Goal: Transaction & Acquisition: Purchase product/service

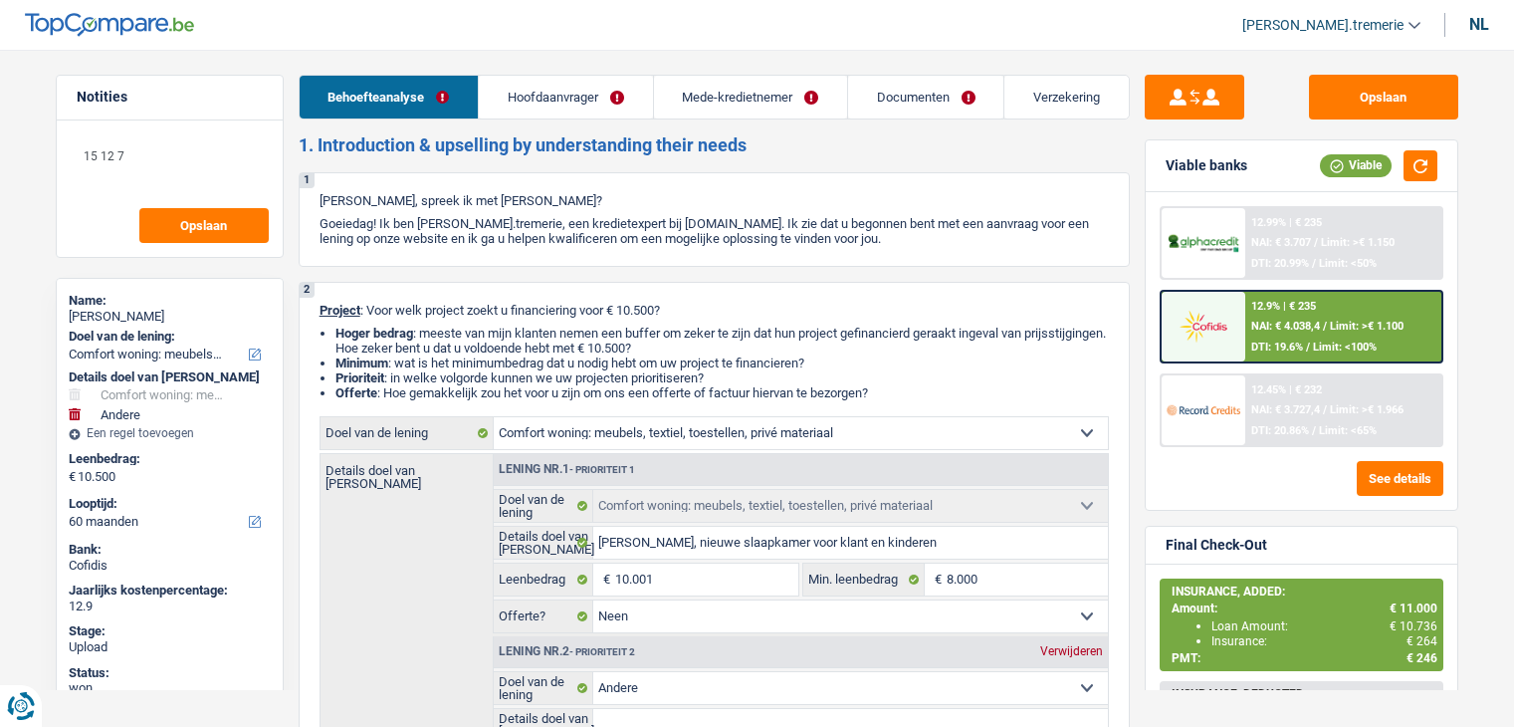
select select "household"
select select "other"
select select "60"
select select "household"
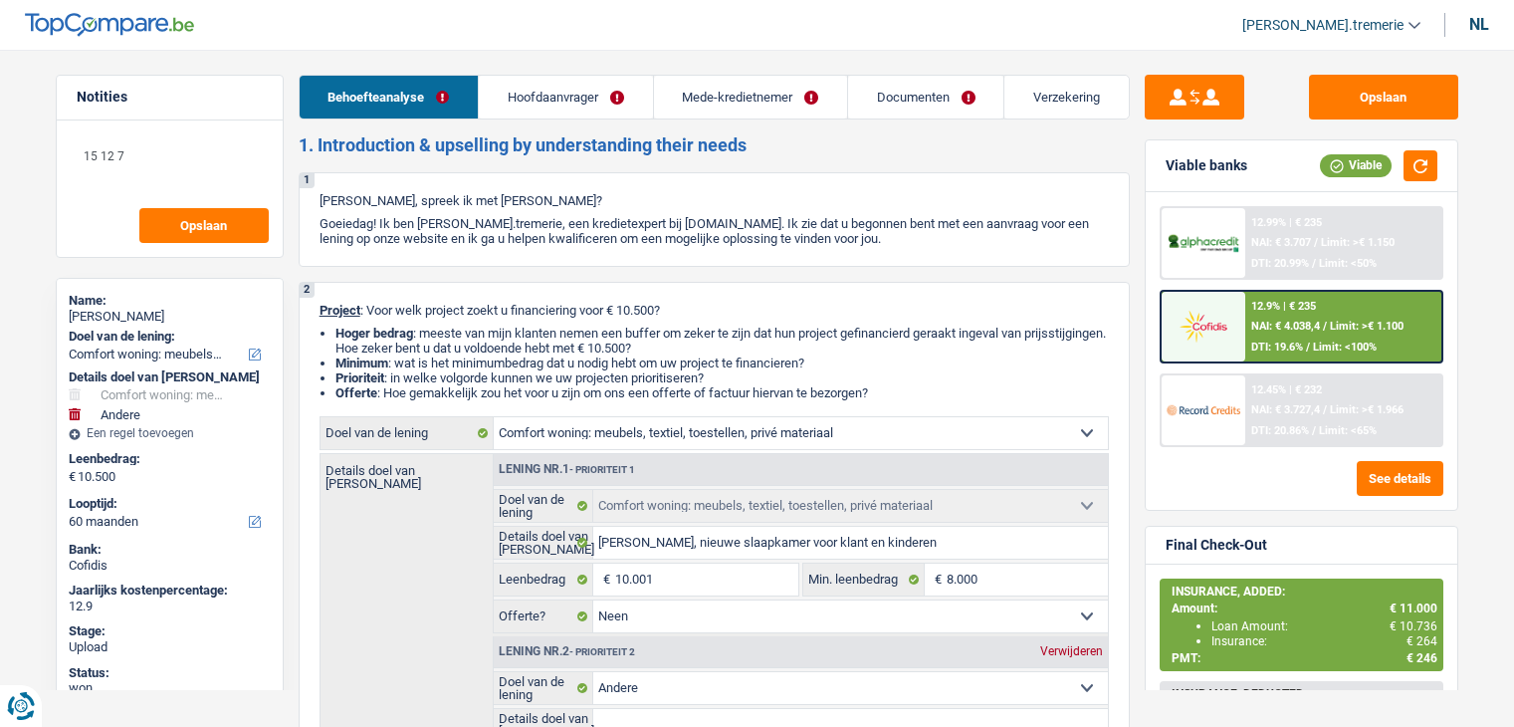
select select "household"
select select "false"
select select "other"
select select "60"
select select "worker"
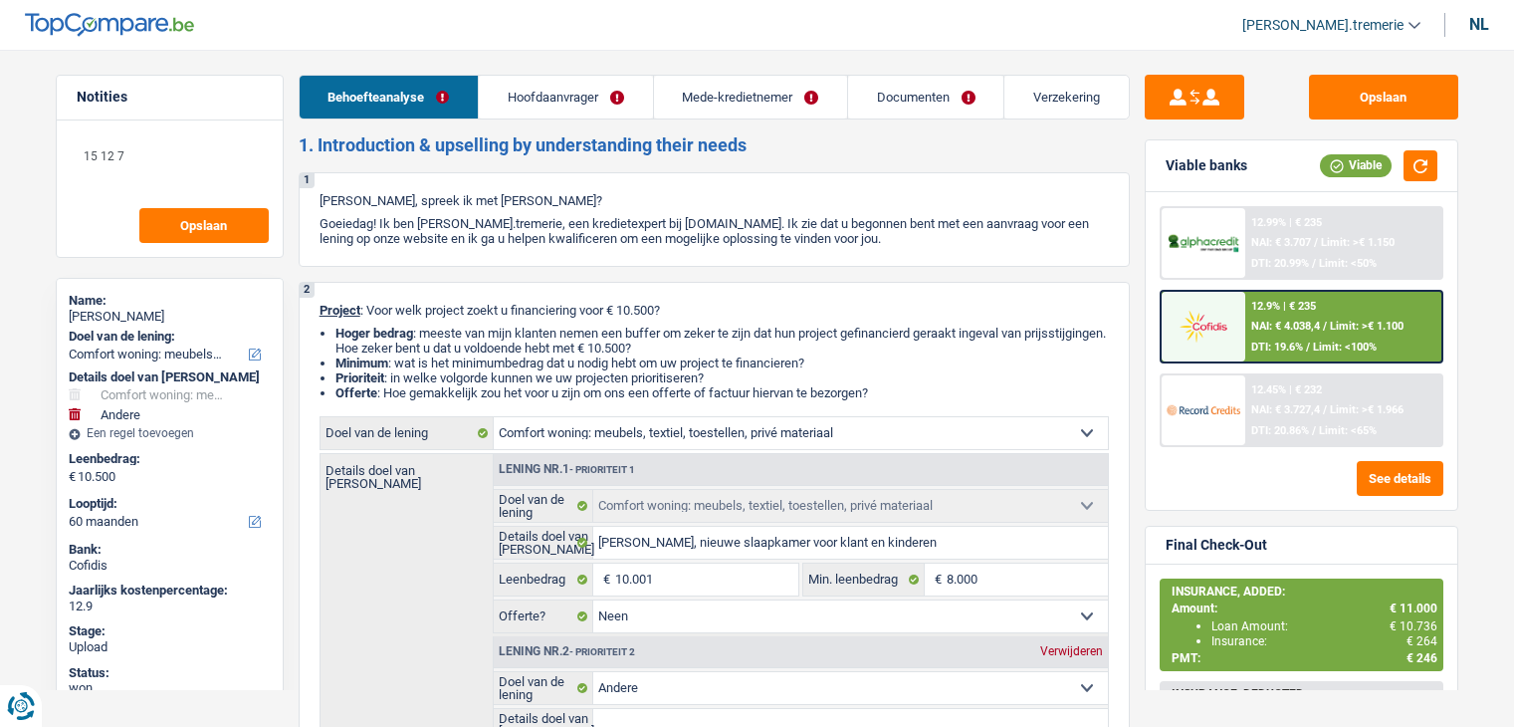
select select "privateEmployee"
select select "familyAllowances"
select select "netSalary"
select select "mealVouchers"
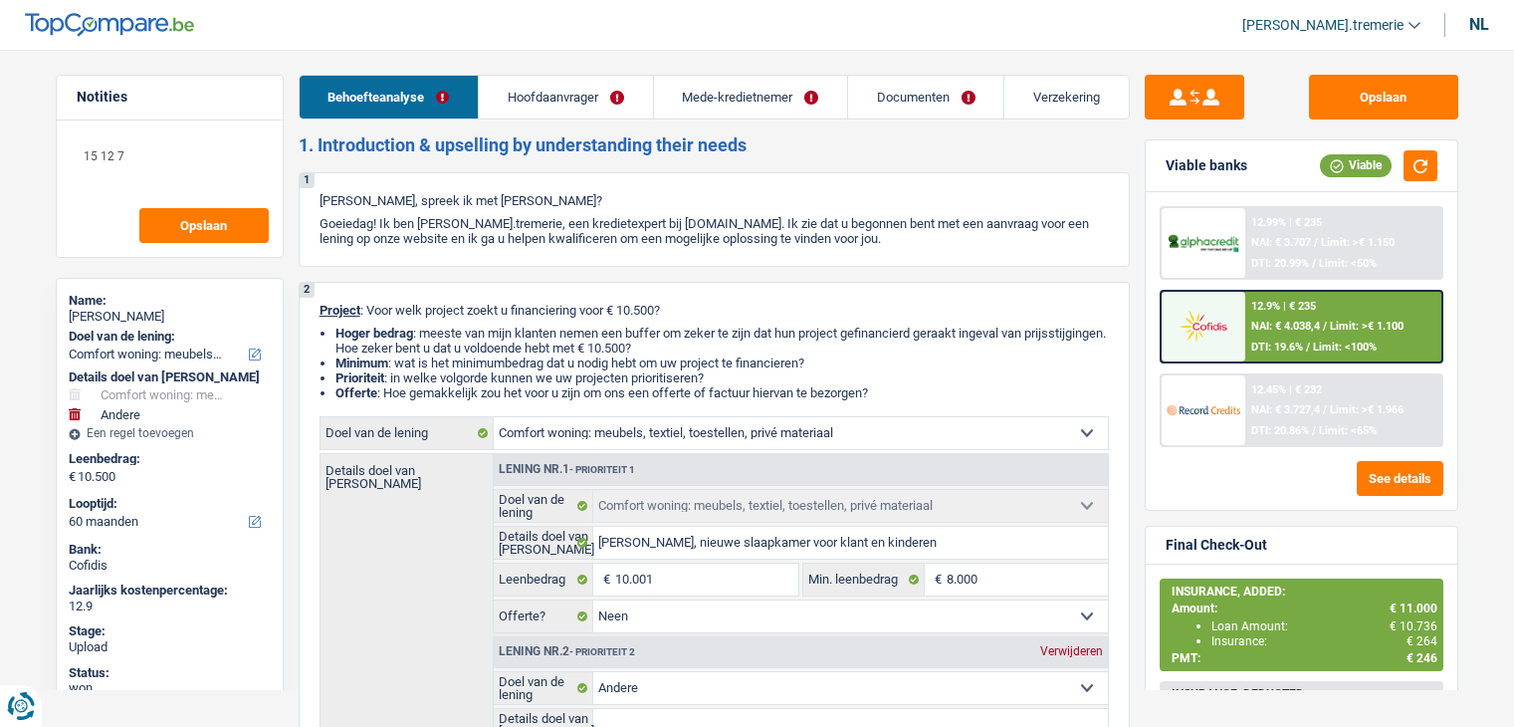
select select "rents"
select select "household"
select select "false"
select select "other"
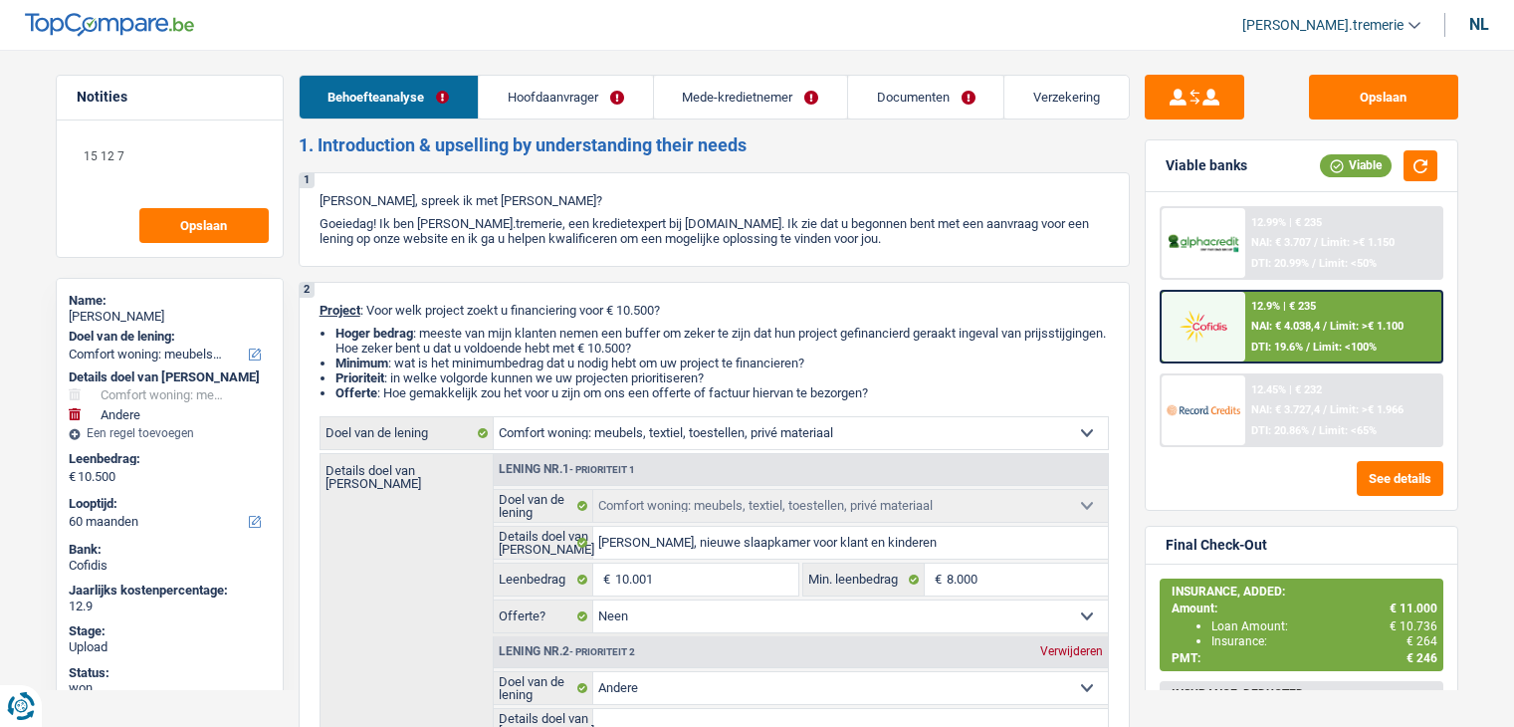
select select "60"
click at [1321, 424] on span "Limit: <65%" at bounding box center [1348, 430] width 58 height 13
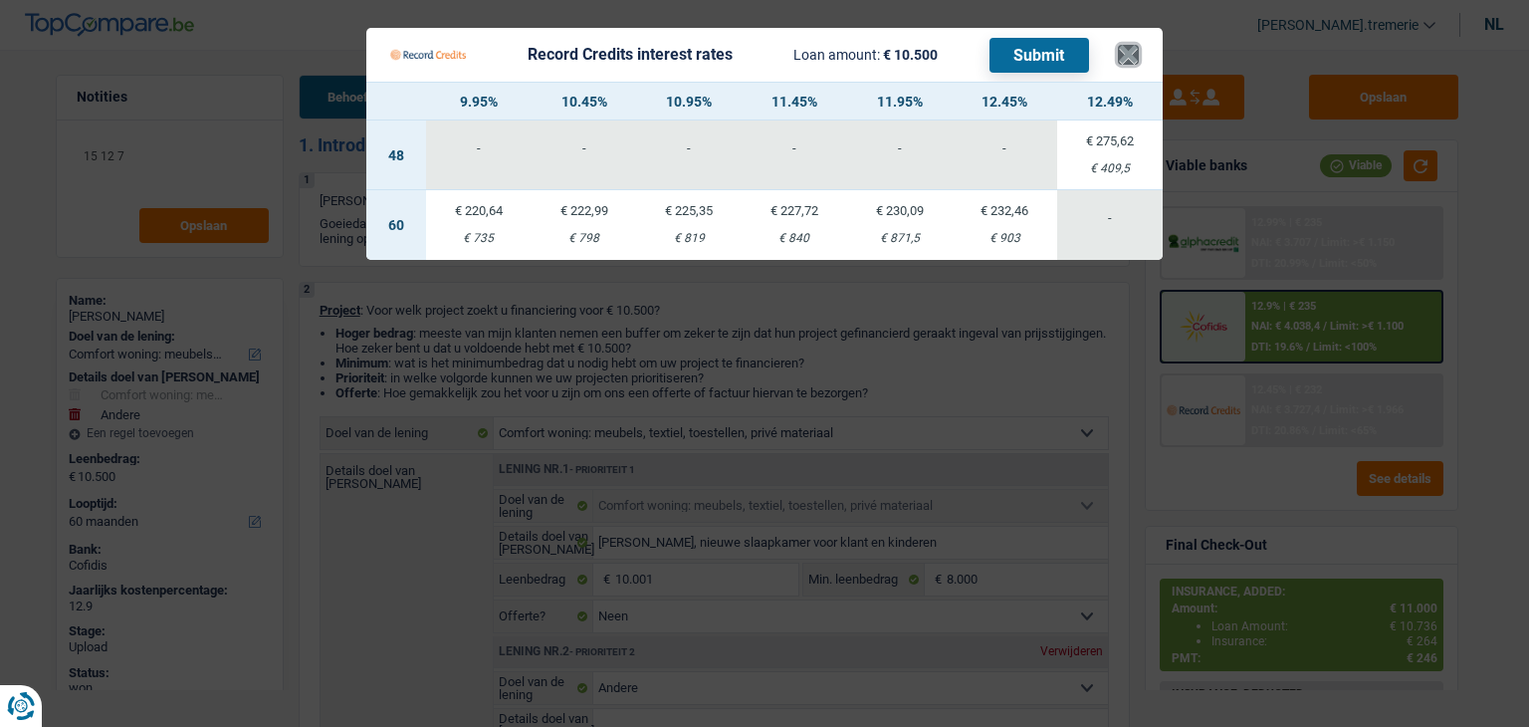
click at [1127, 53] on button "×" at bounding box center [1128, 55] width 21 height 20
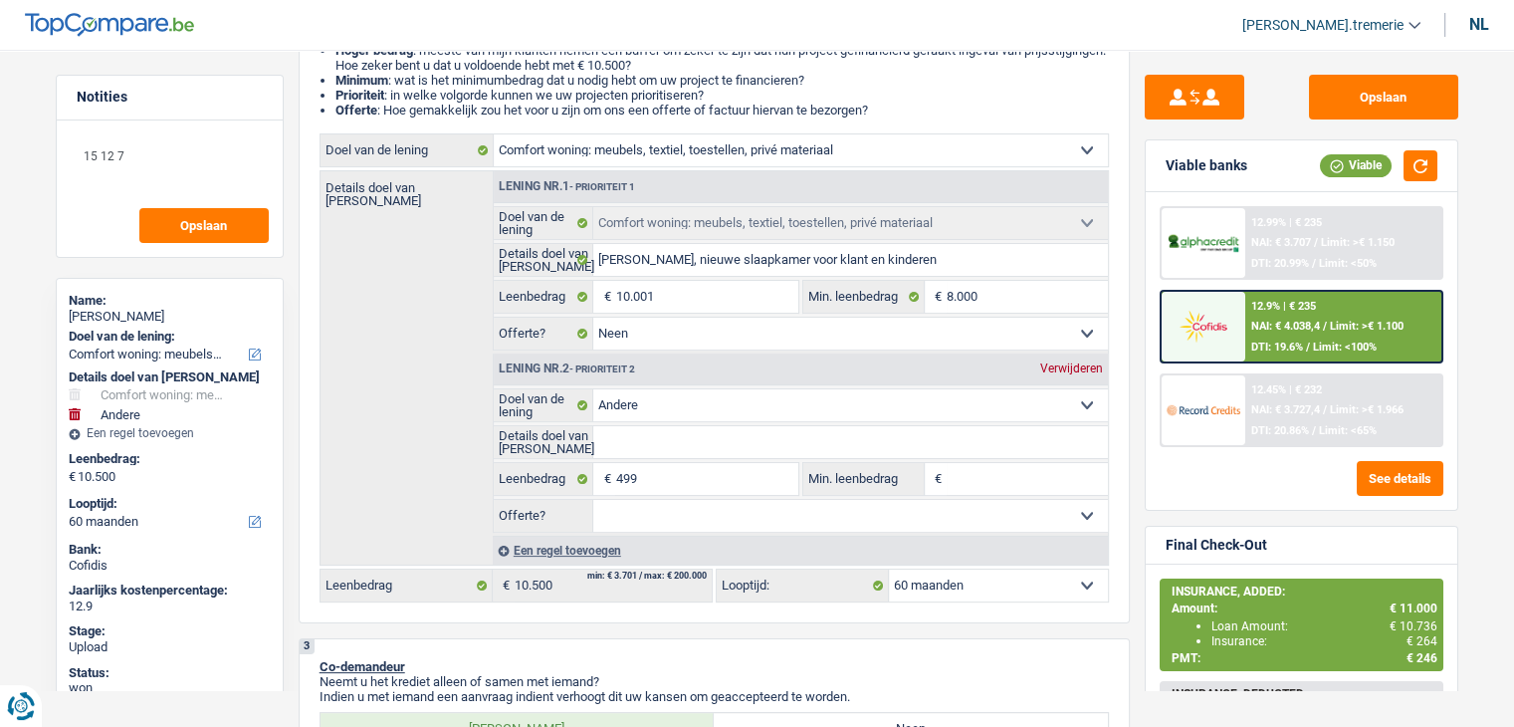
scroll to position [315, 0]
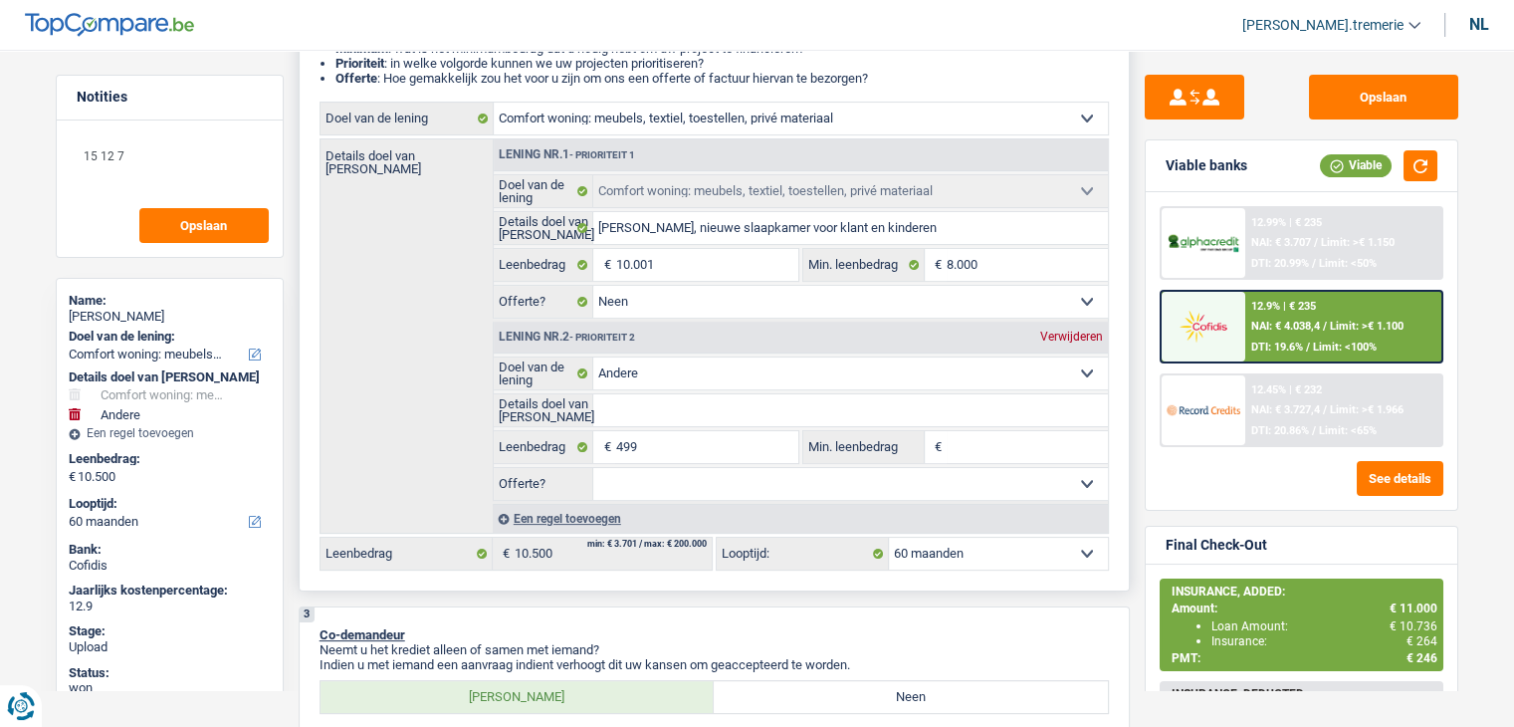
click at [1083, 335] on div "Verwijderen" at bounding box center [1071, 336] width 73 height 12
type input "10.001"
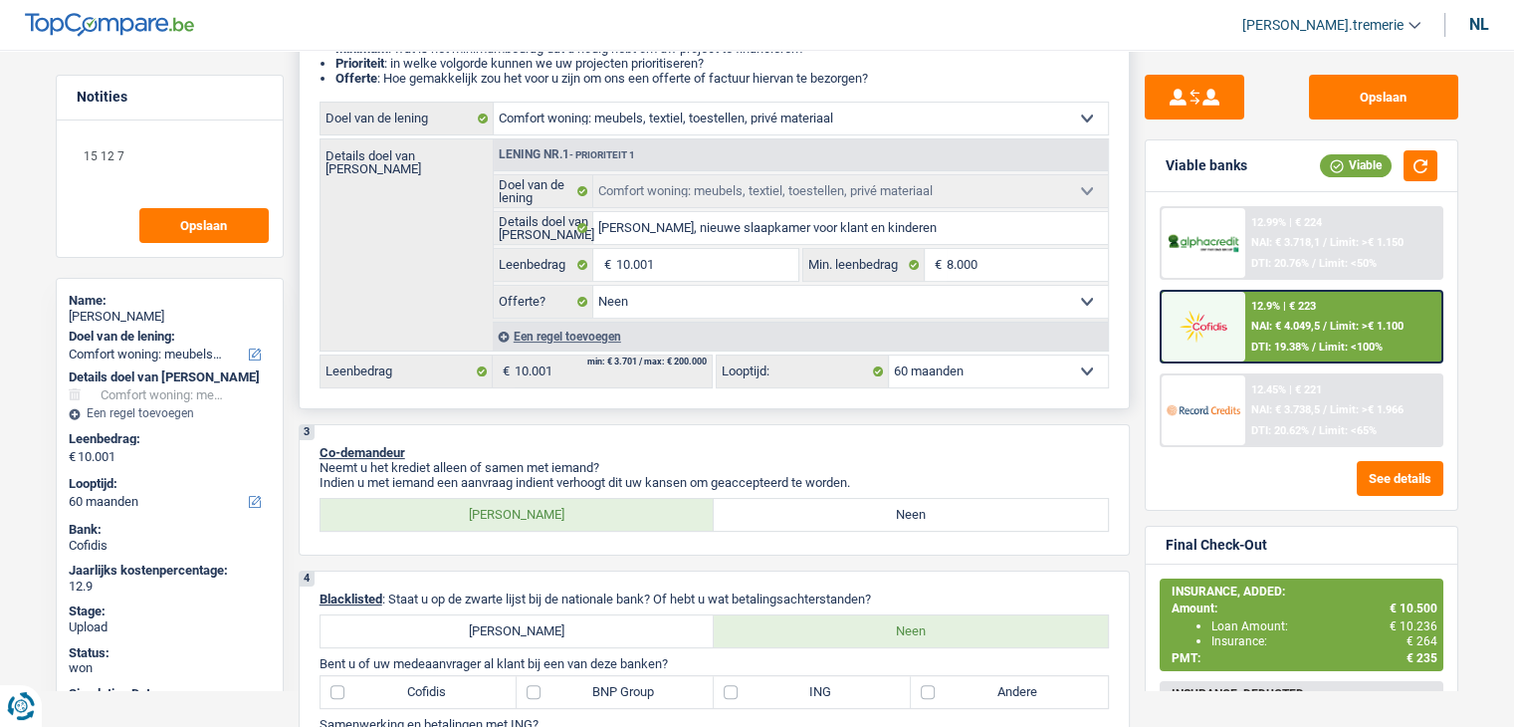
click at [1258, 406] on span "NAI: € 3.738,5" at bounding box center [1285, 409] width 69 height 13
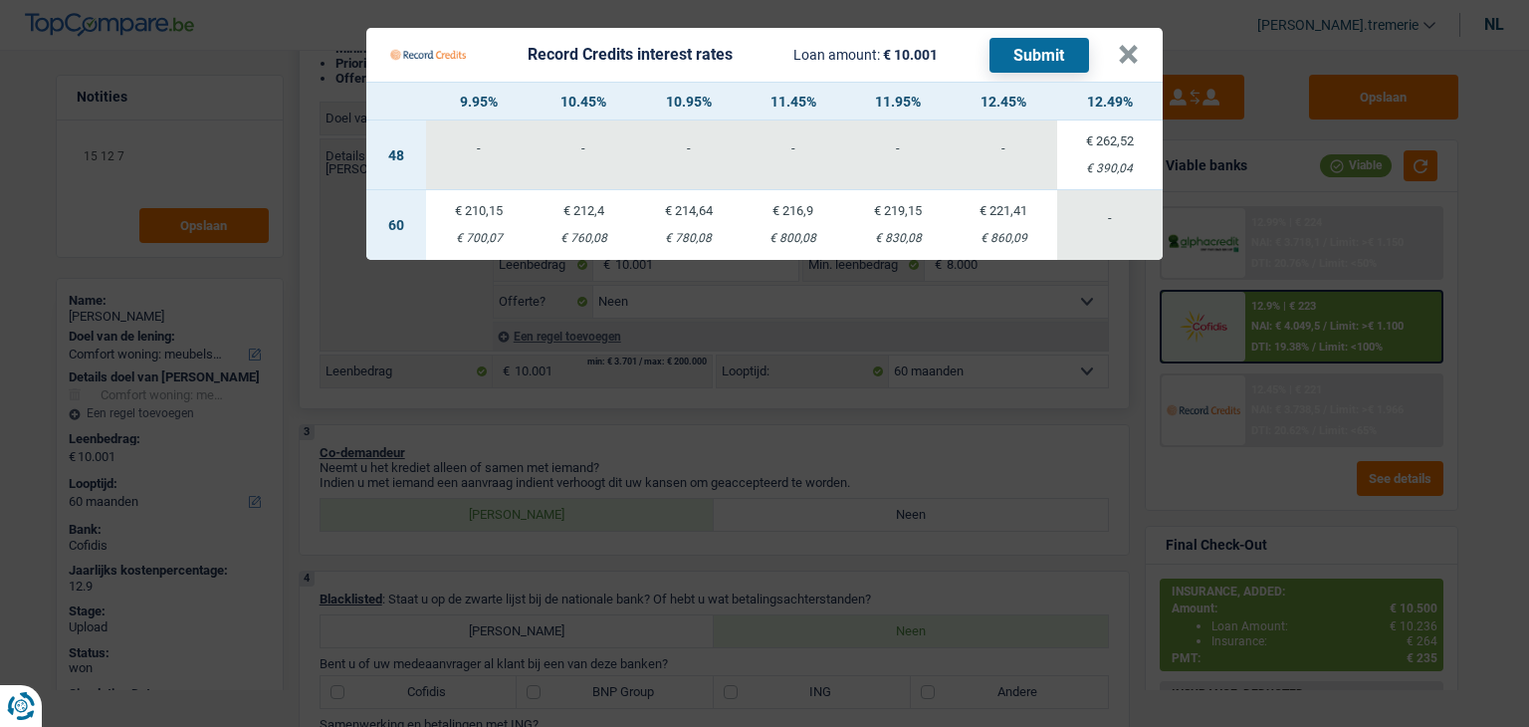
click at [988, 241] on div "€ 860,09" at bounding box center [1004, 238] width 106 height 13
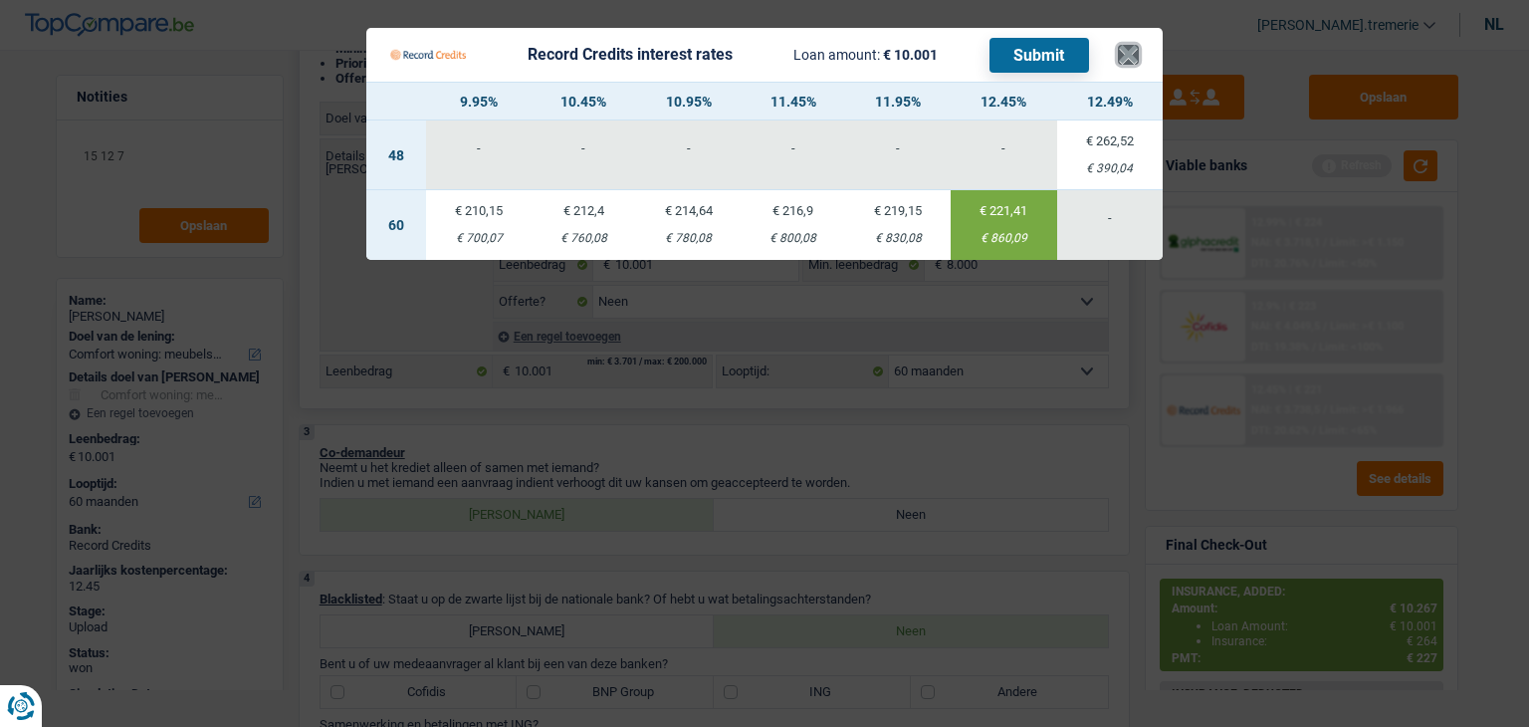
click at [1127, 53] on button "×" at bounding box center [1128, 55] width 21 height 20
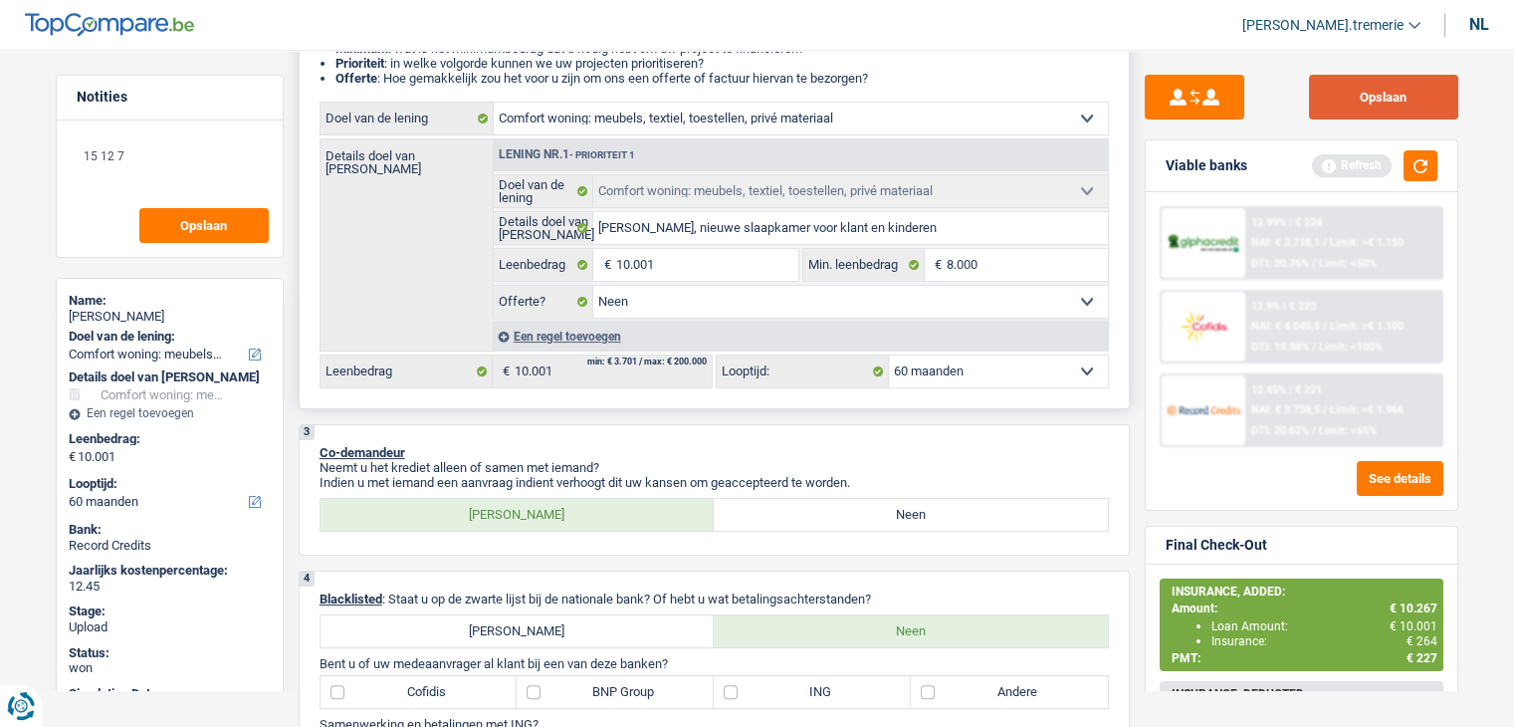
click at [1390, 105] on button "Opslaan" at bounding box center [1383, 97] width 149 height 45
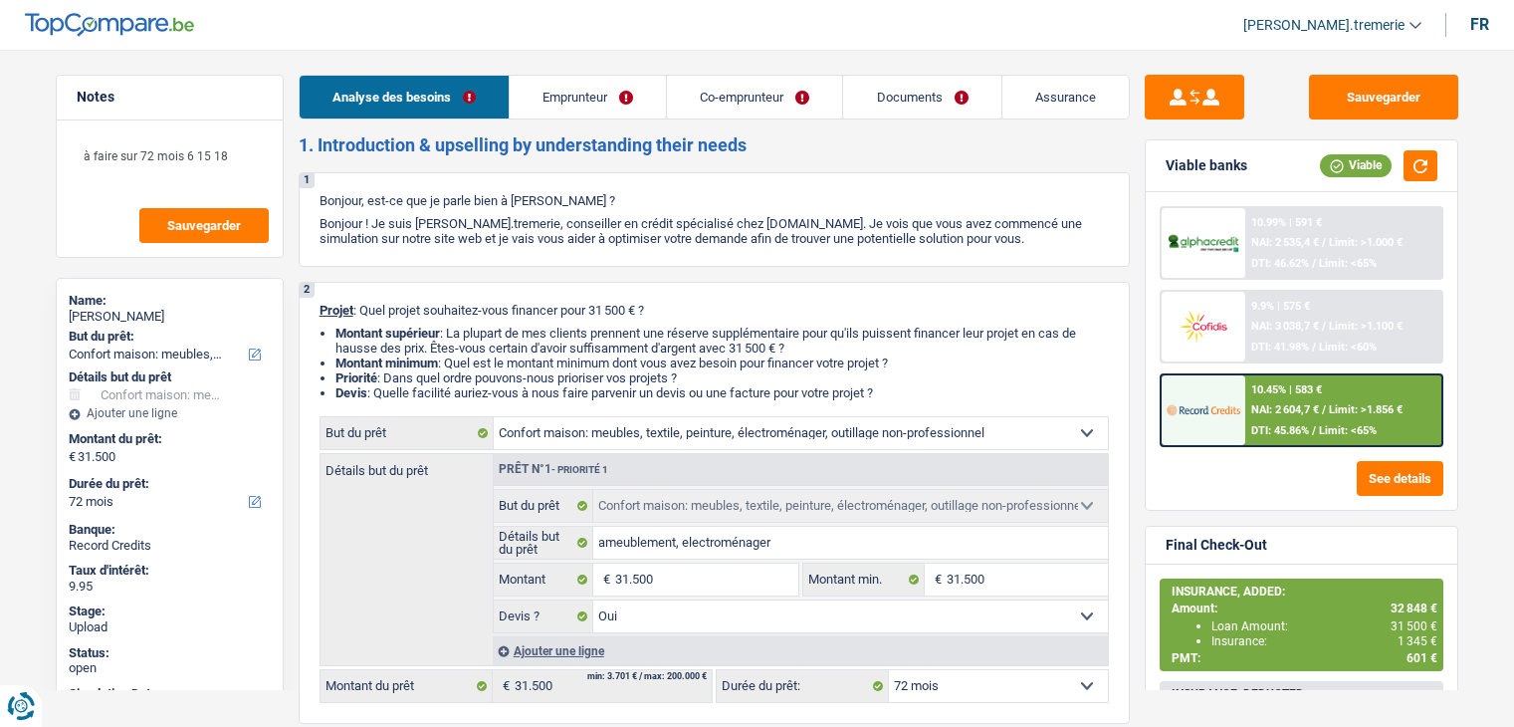
select select "household"
select select "72"
select select "household"
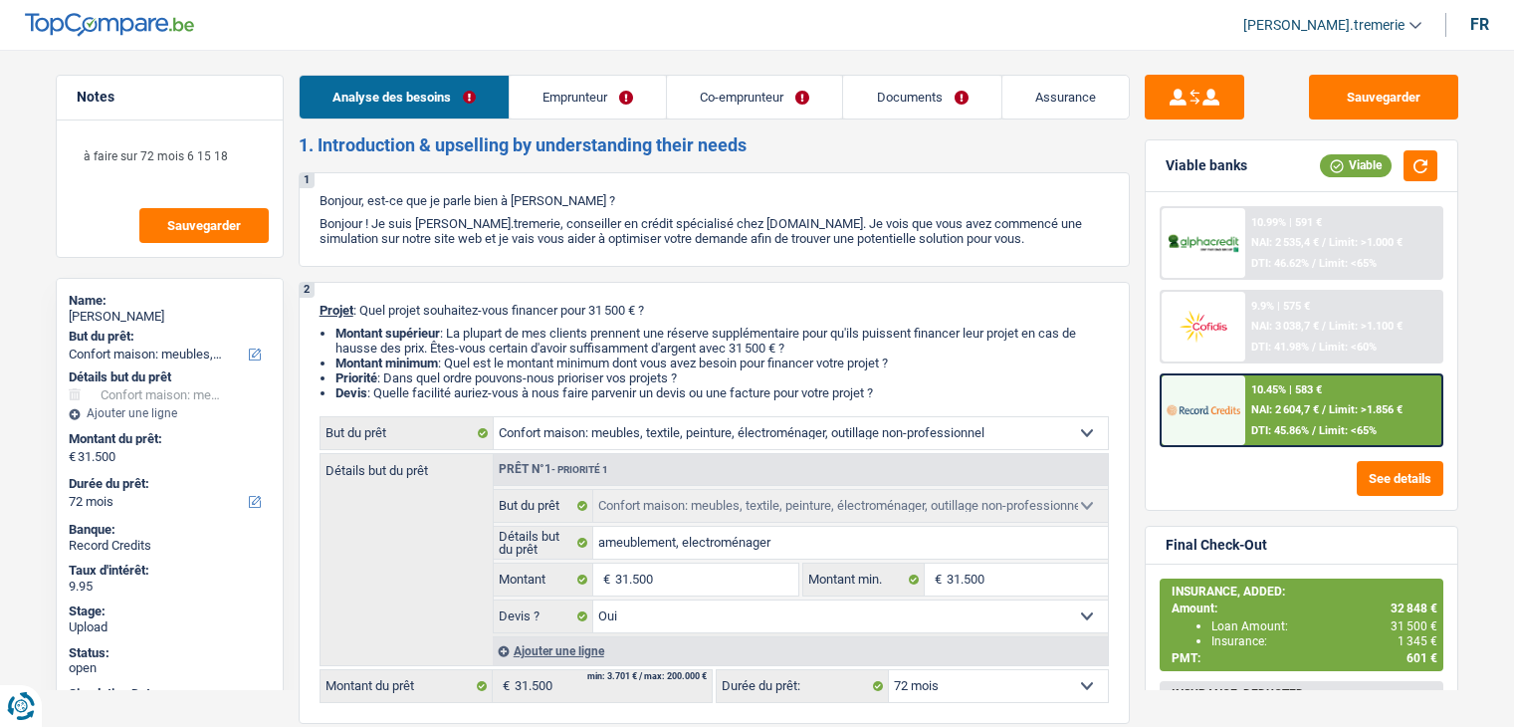
select select "yes"
select select "72"
select select "worker"
select select "netSalary"
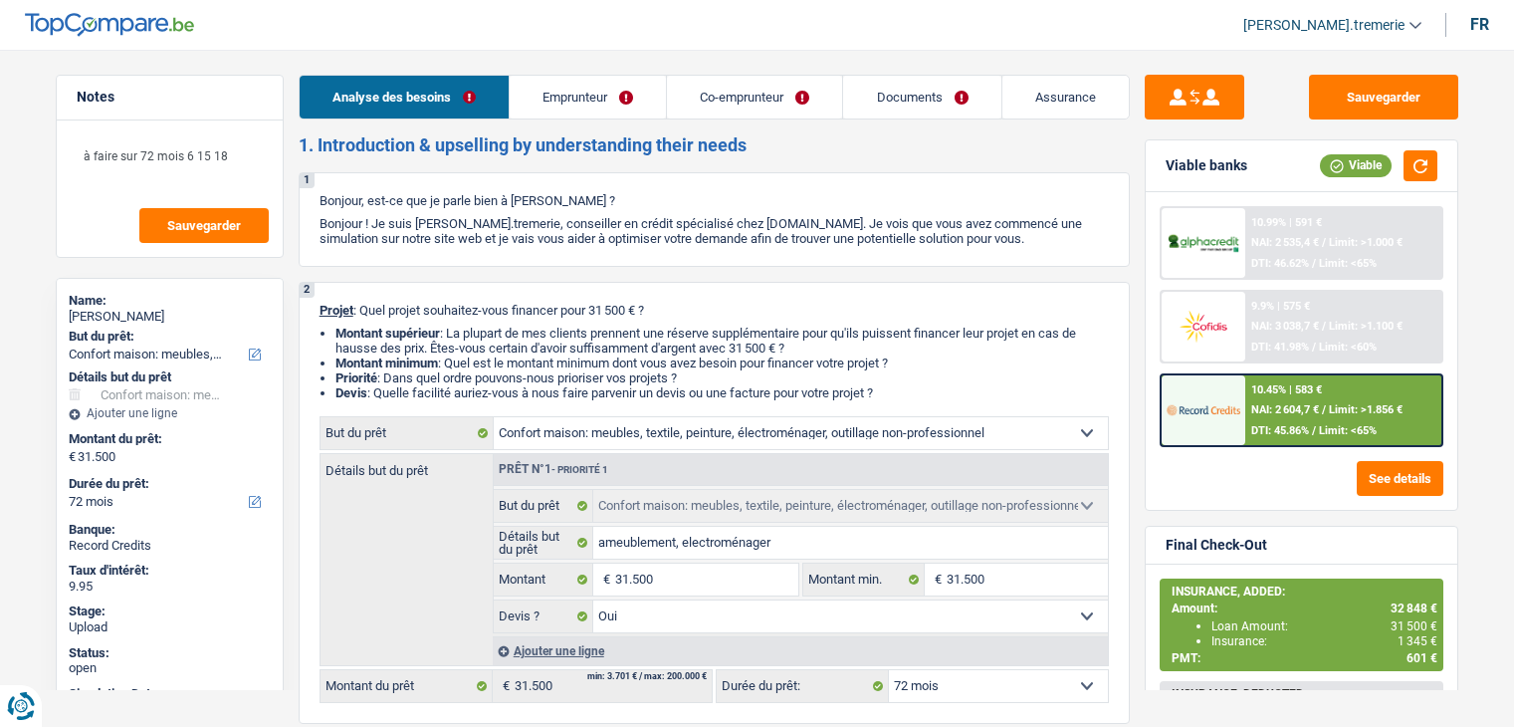
select select "mealVouchers"
select select "familyAllowances"
select select "netSalary"
select select "familyAllowances"
select select "ownerWithMortgage"
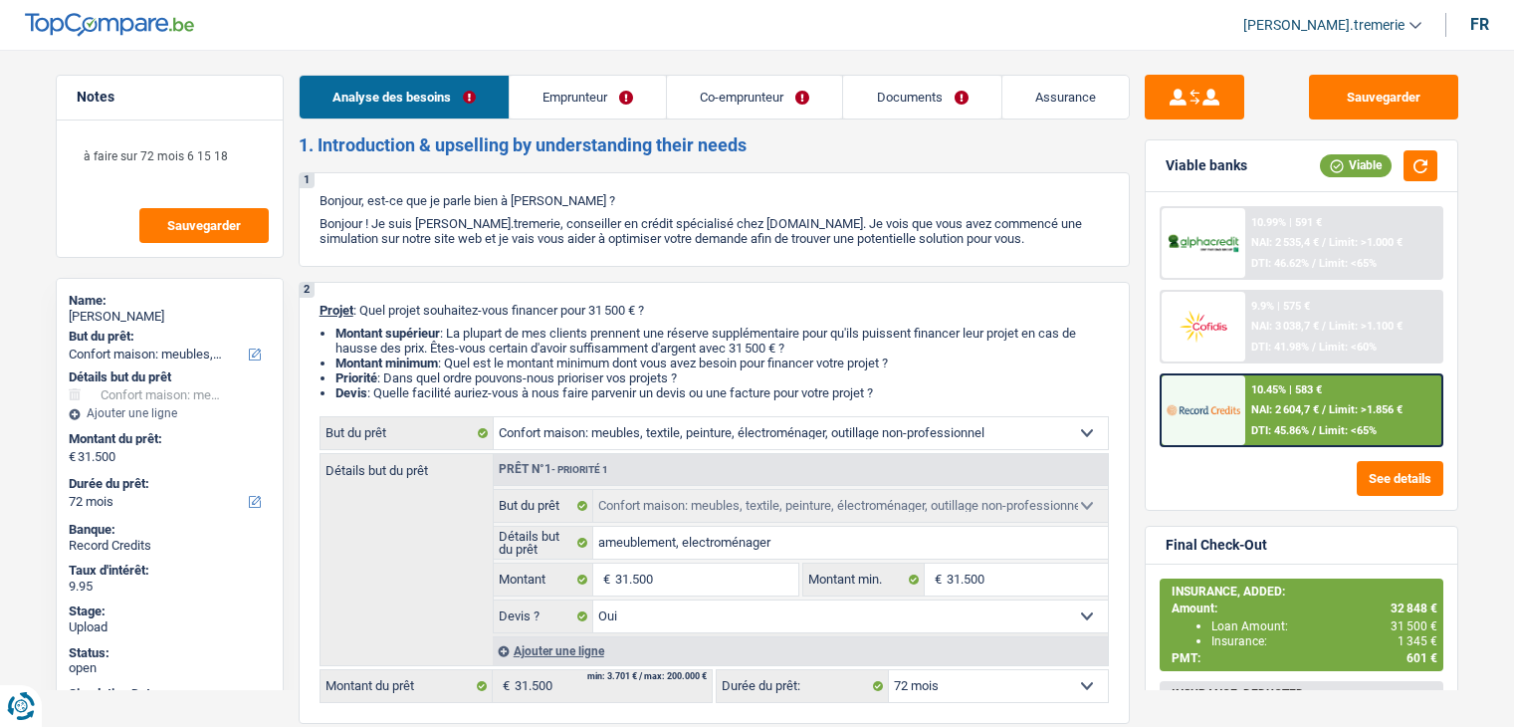
select select "cardOrCredit"
select select "mortgage"
select select "300"
select select "carLoan"
select select "60"
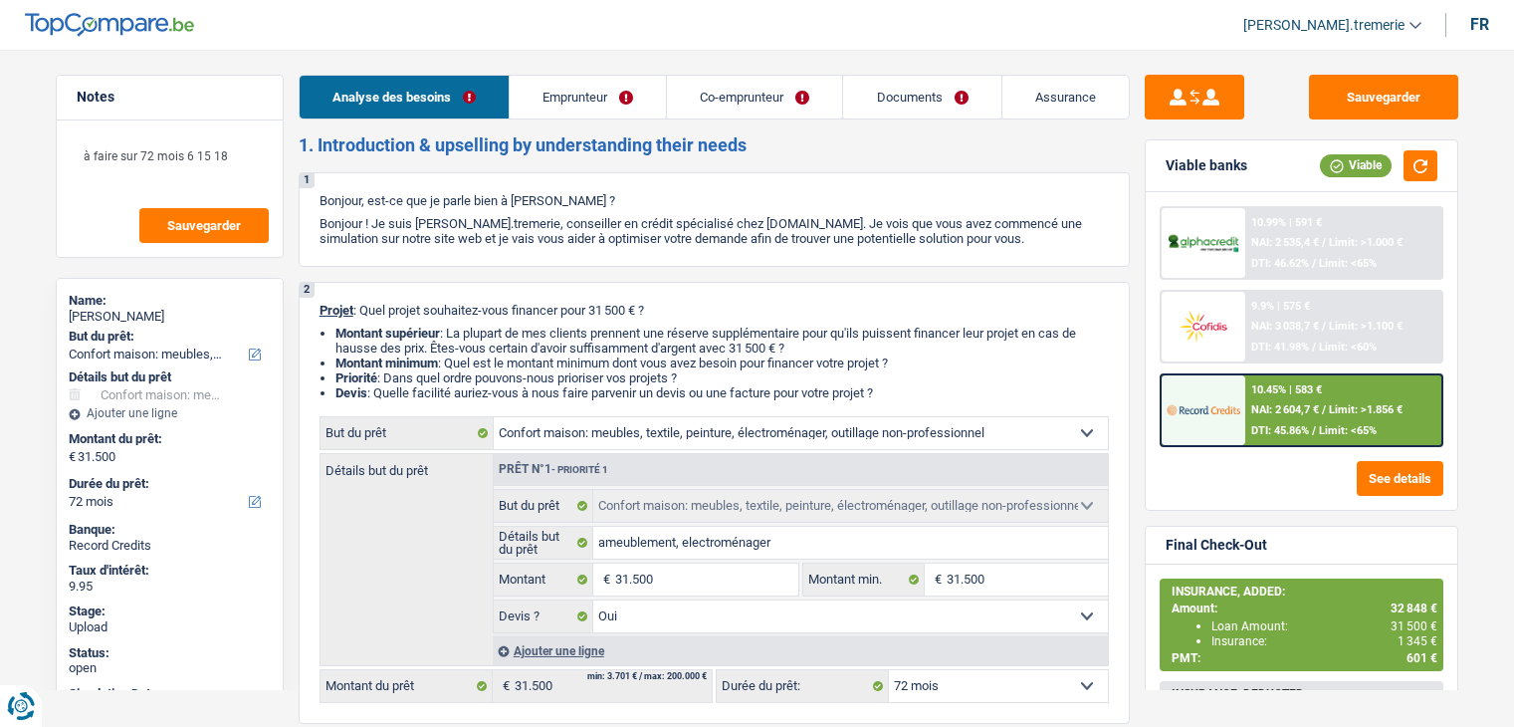
select select "household"
select select "yes"
select select "72"
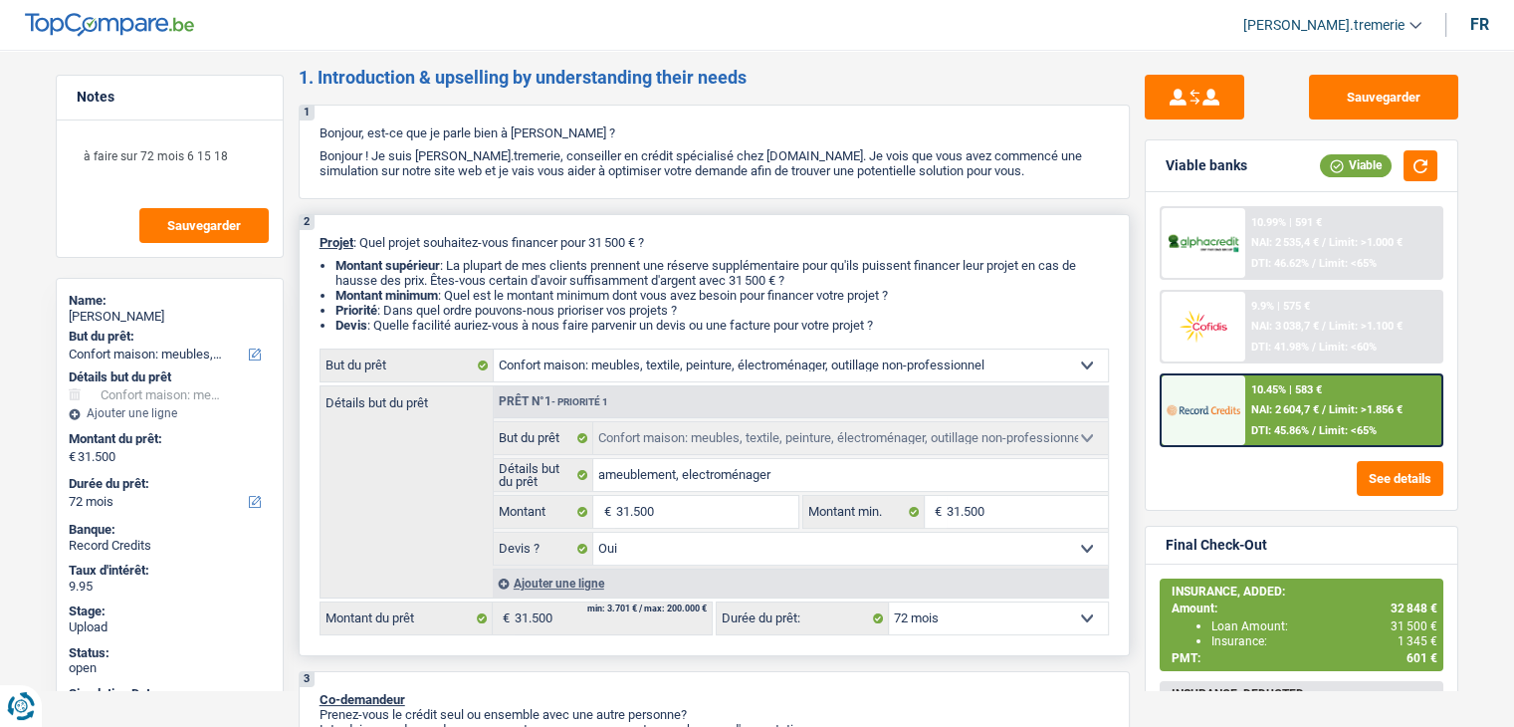
scroll to position [71, 0]
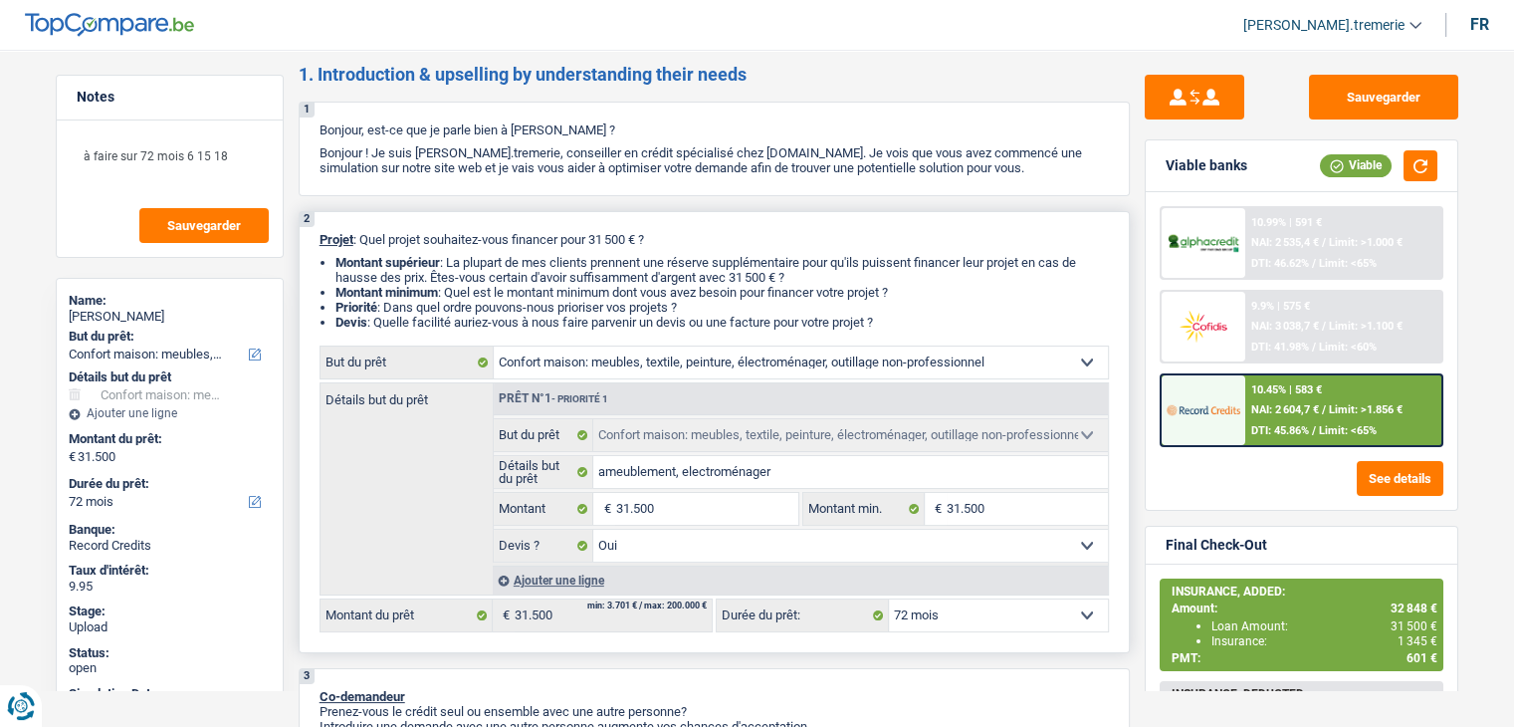
click at [529, 572] on div "Ajouter une ligne" at bounding box center [800, 579] width 615 height 29
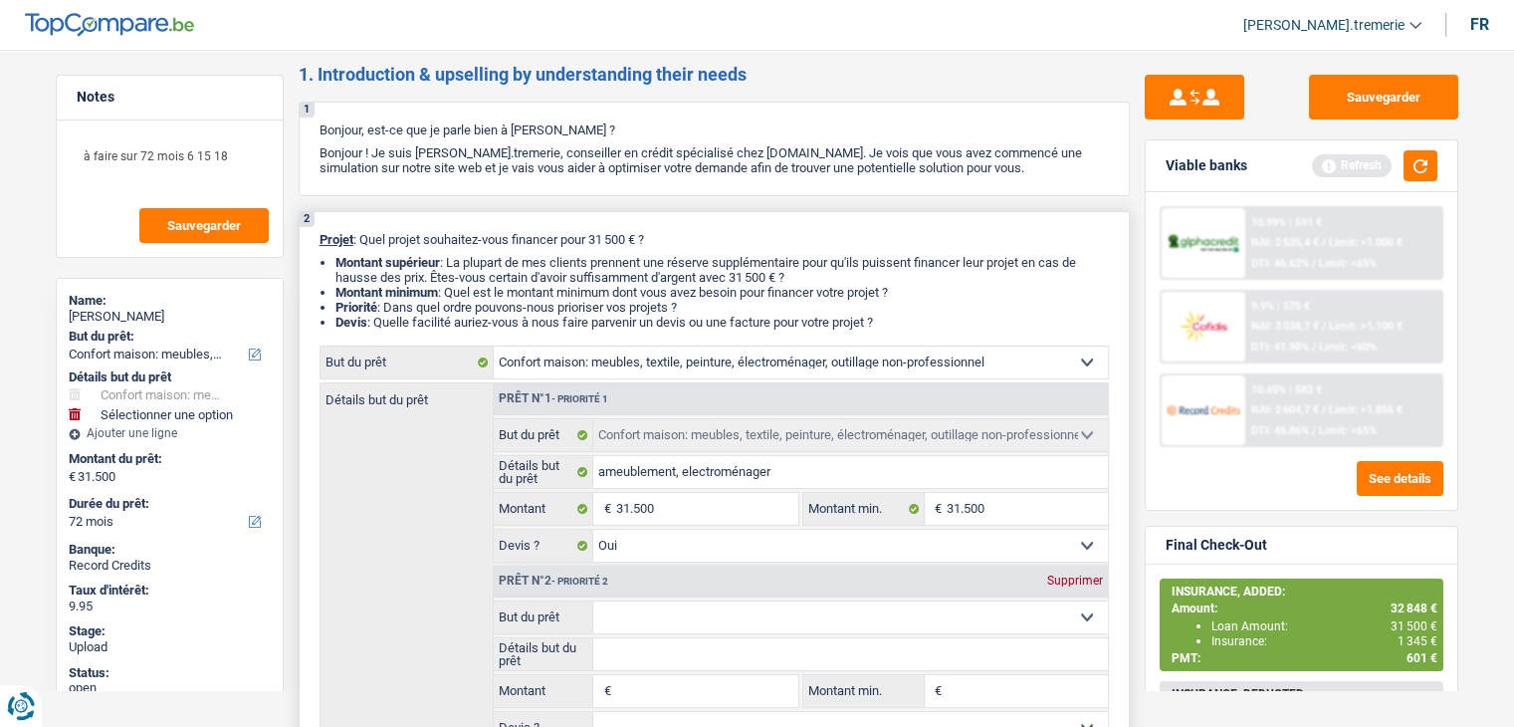
click at [638, 610] on select "Confort maison: meubles, textile, peinture, électroménager, outillage non-profe…" at bounding box center [850, 617] width 515 height 32
select select "insurance"
click at [593, 601] on select "Confort maison: meubles, textile, peinture, électroménager, outillage non-profe…" at bounding box center [850, 617] width 515 height 32
select select "insurance"
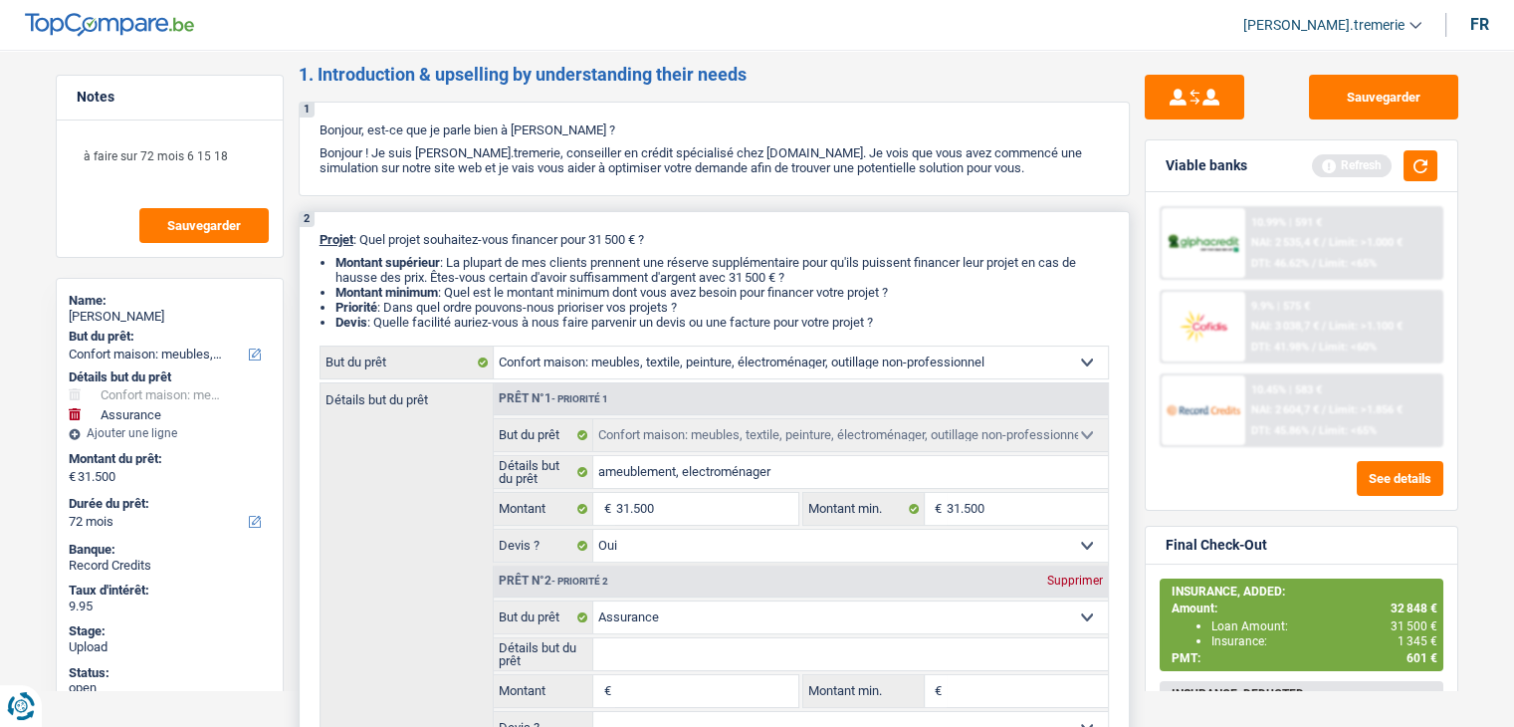
click at [648, 697] on input "Montant" at bounding box center [706, 691] width 182 height 32
type input "1"
type input "15"
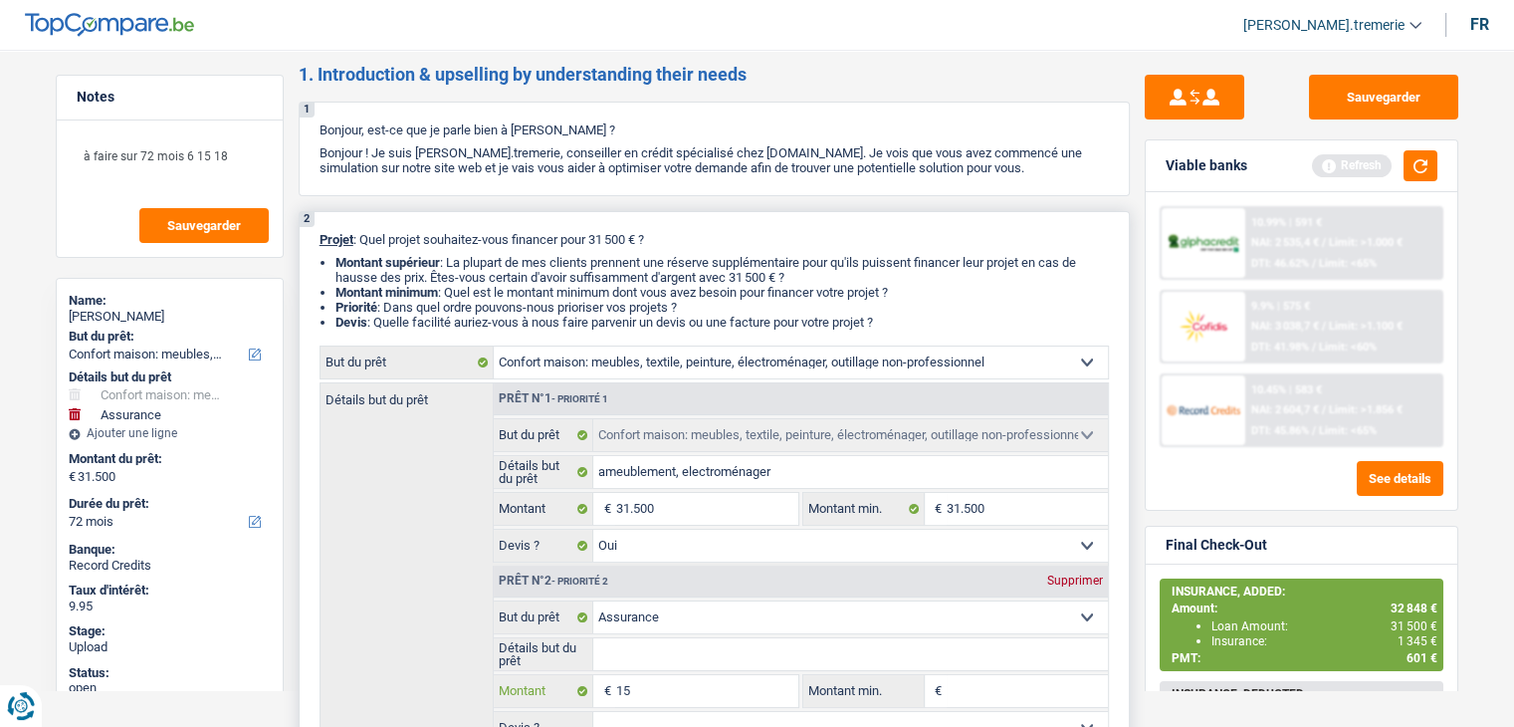
type input "150"
type input "1.500"
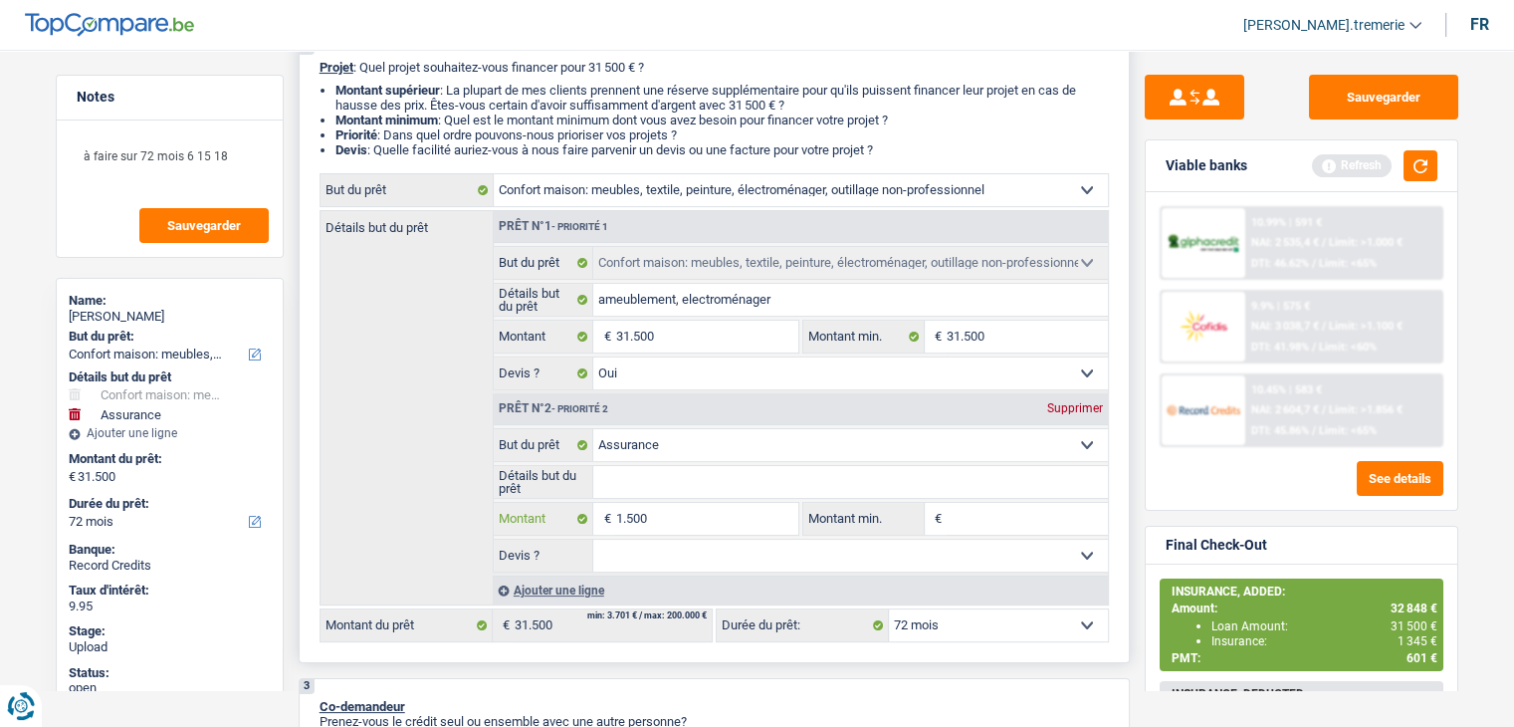
scroll to position [247, 0]
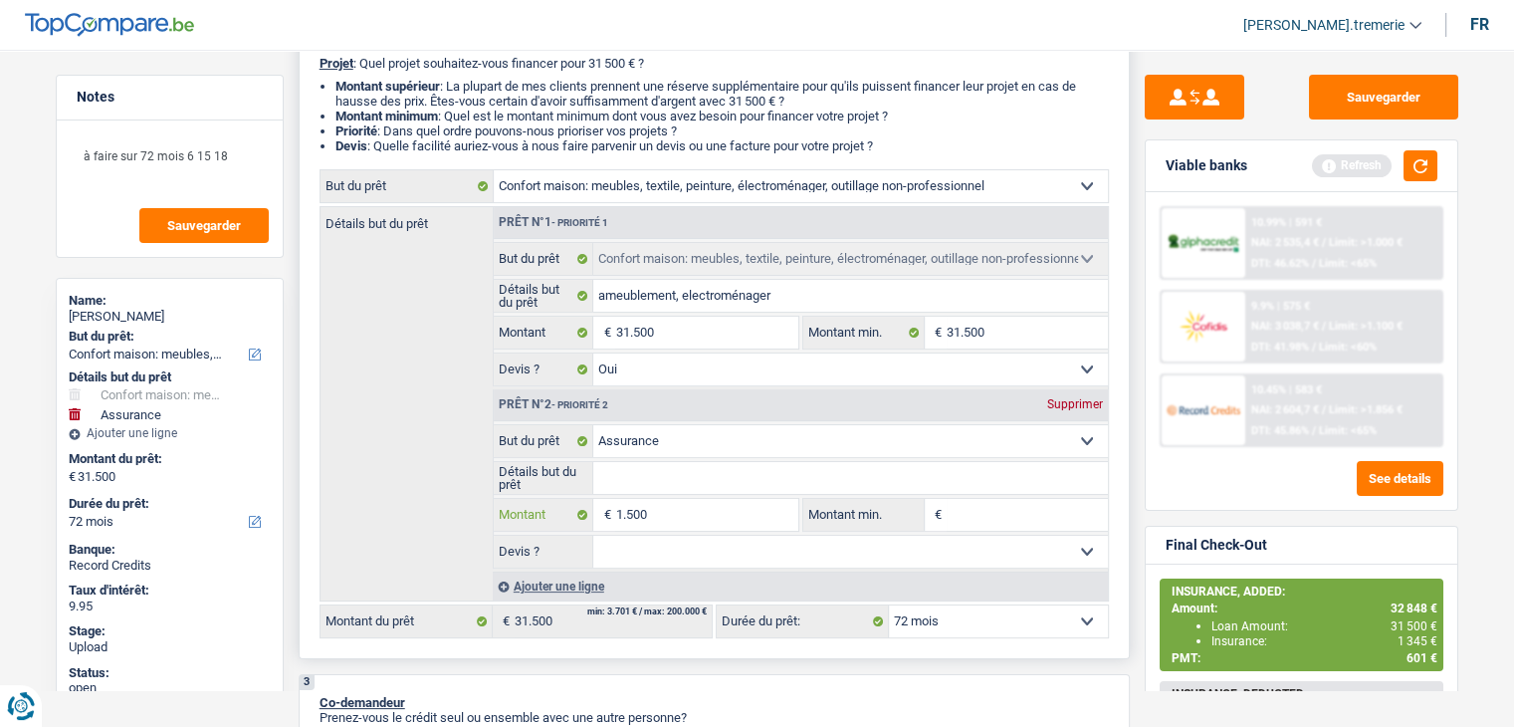
type input "1.500"
type input "33.000"
select select "120"
type input "33.000"
select select "120"
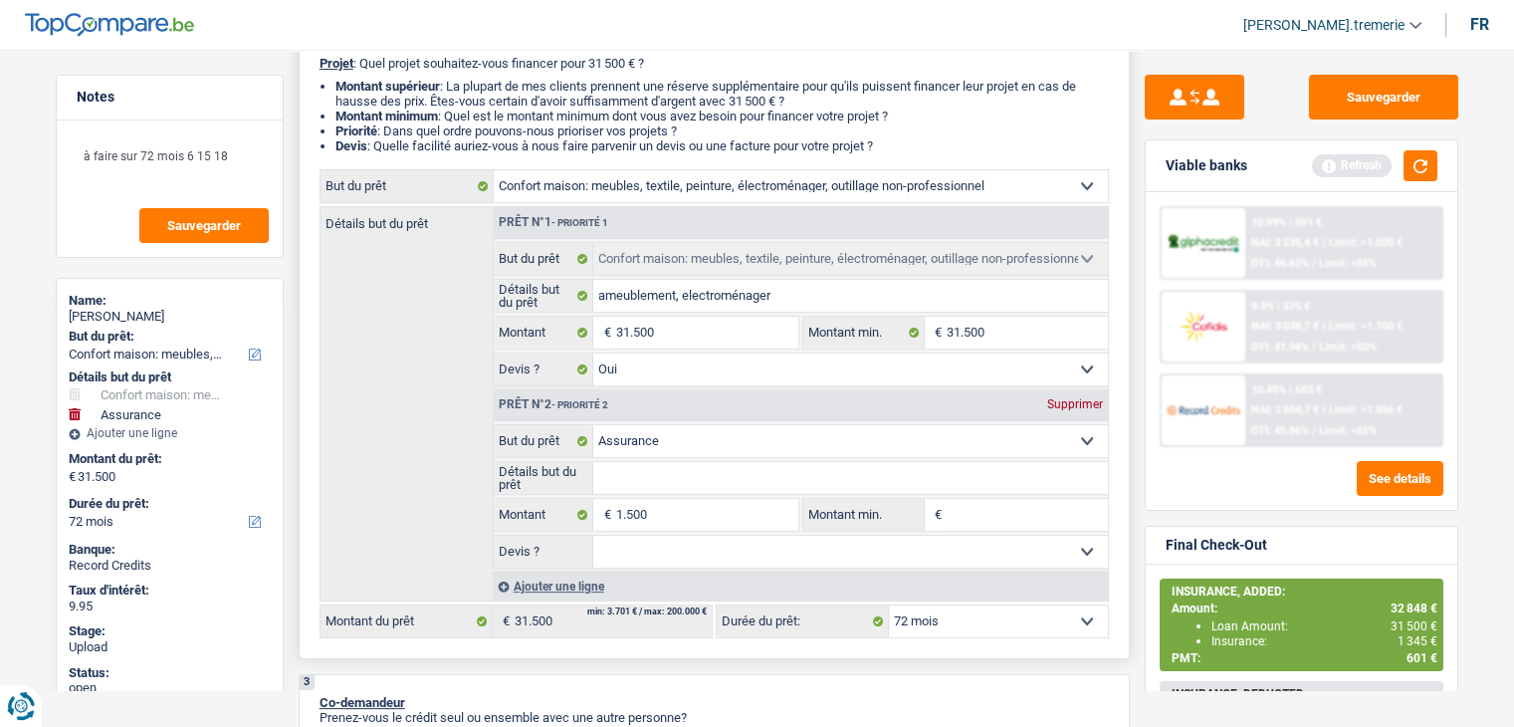
type input "33.000"
select select "120"
click at [1051, 610] on select "12 mois 18 mois 24 mois 30 mois 36 mois 42 mois 48 mois 60 mois 72 mois 84 mois…" at bounding box center [998, 621] width 219 height 32
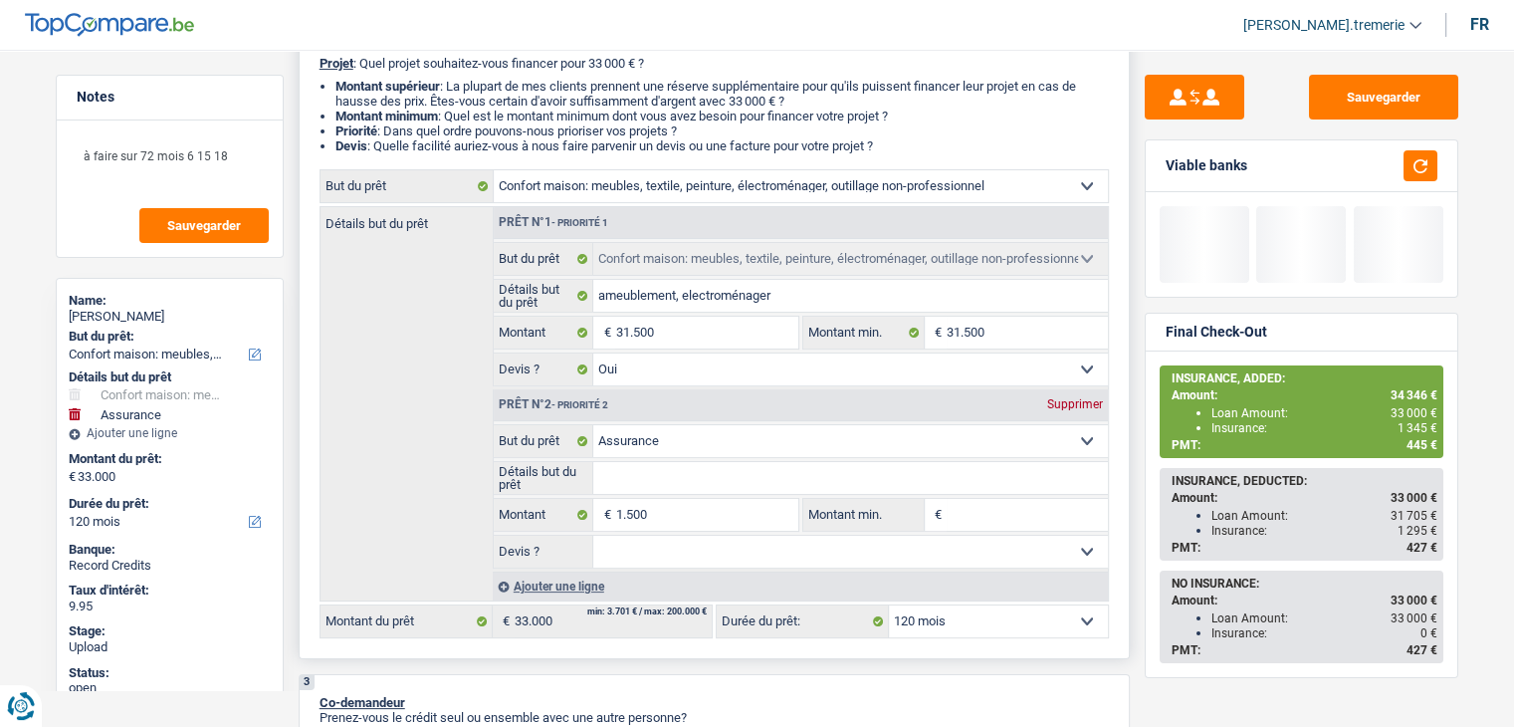
click at [1051, 610] on select "12 mois 18 mois 24 mois 30 mois 36 mois 42 mois 48 mois 60 mois 72 mois 84 mois…" at bounding box center [998, 621] width 219 height 32
select select "72"
click at [889, 605] on select "12 mois 18 mois 24 mois 30 mois 36 mois 42 mois 48 mois 60 mois 72 mois 84 mois…" at bounding box center [998, 621] width 219 height 32
select select "72"
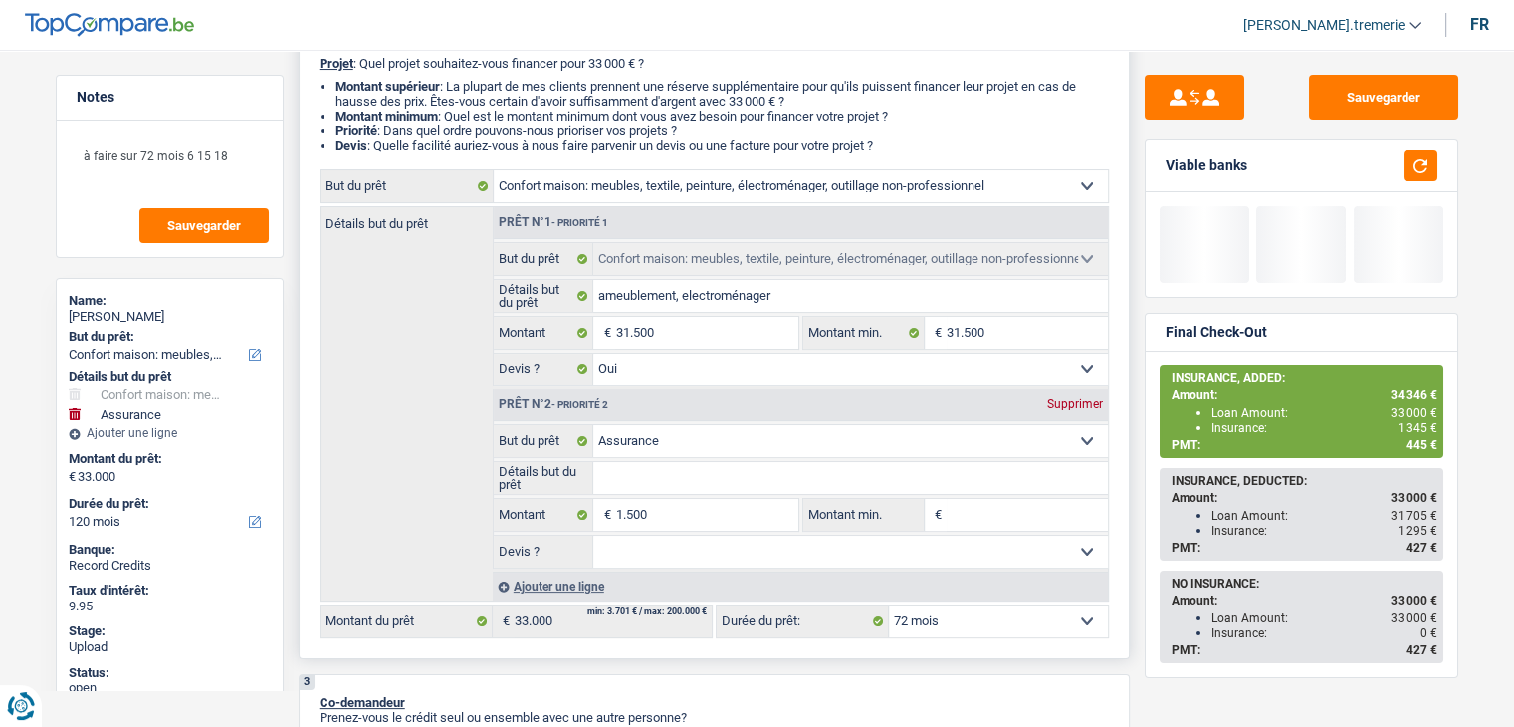
select select "72"
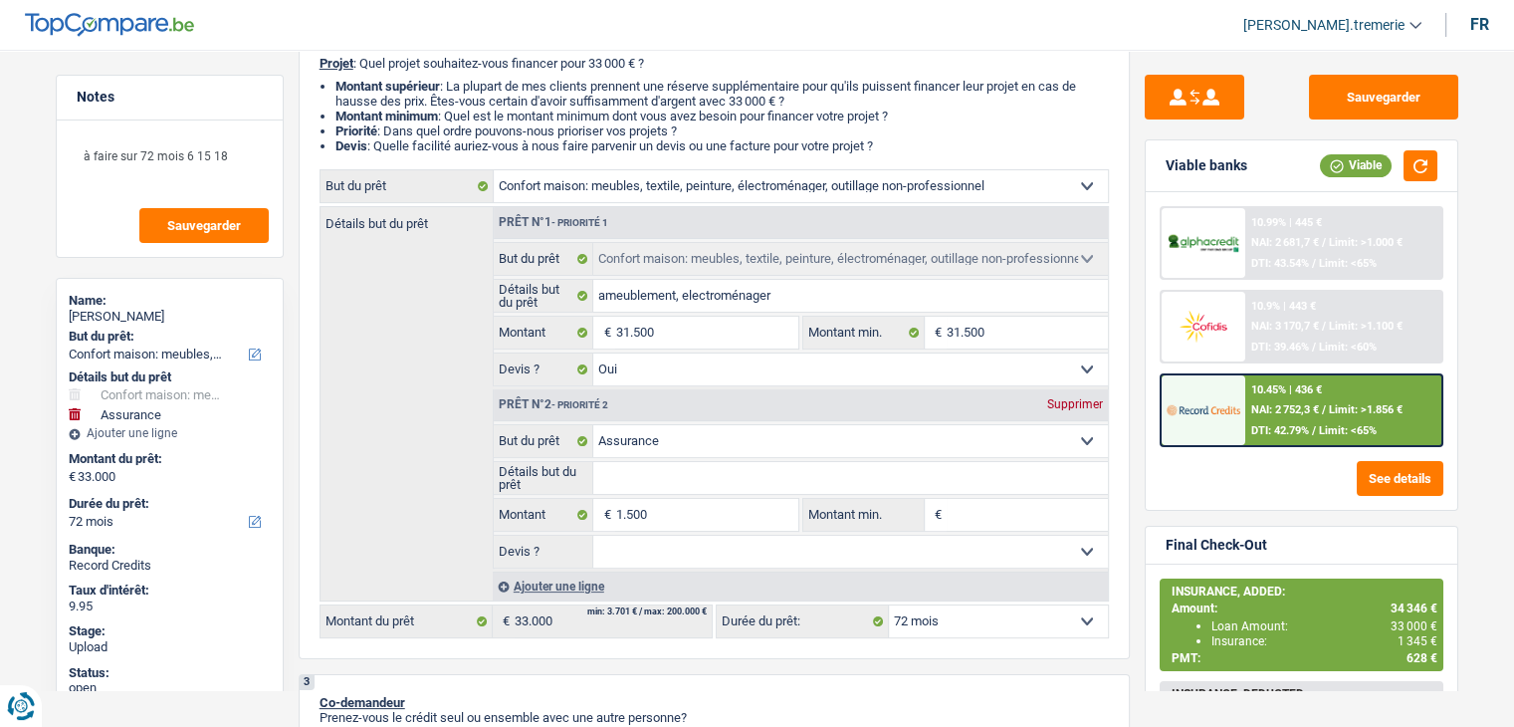
click at [1286, 407] on span "NAI: 2 752,3 €" at bounding box center [1285, 409] width 68 height 13
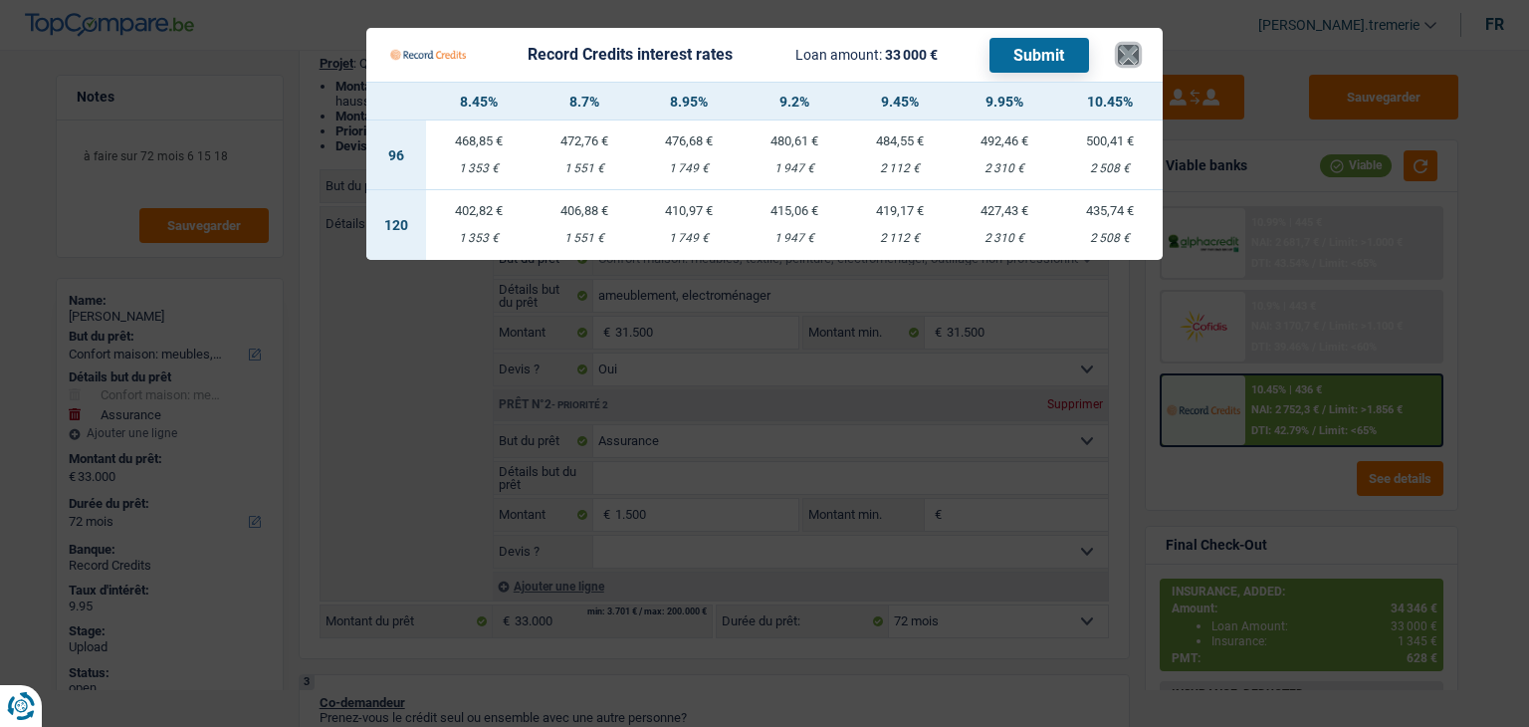
click at [1135, 45] on button "×" at bounding box center [1128, 55] width 21 height 20
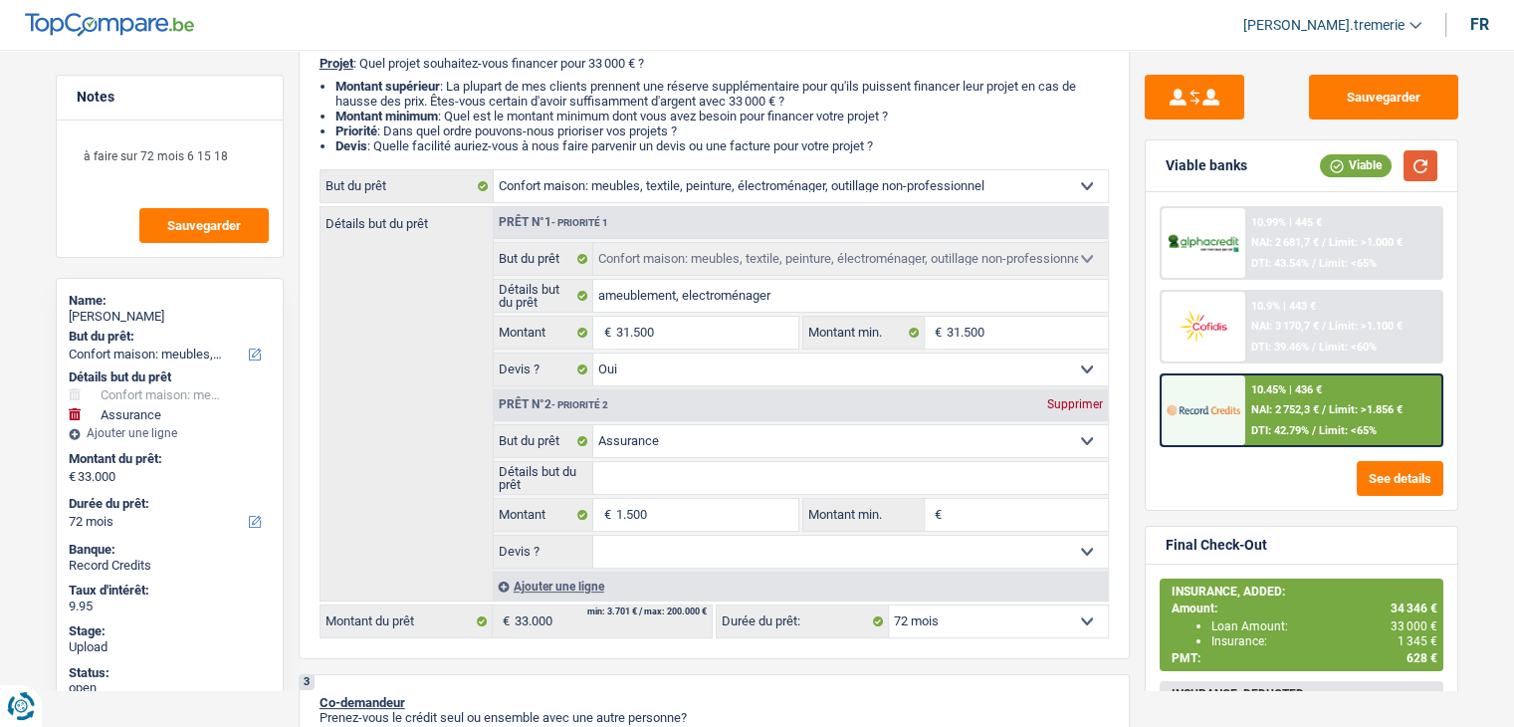
click at [1426, 161] on button "button" at bounding box center [1420, 165] width 34 height 31
click at [1264, 390] on div "10.45% | 611 €" at bounding box center [1286, 389] width 71 height 13
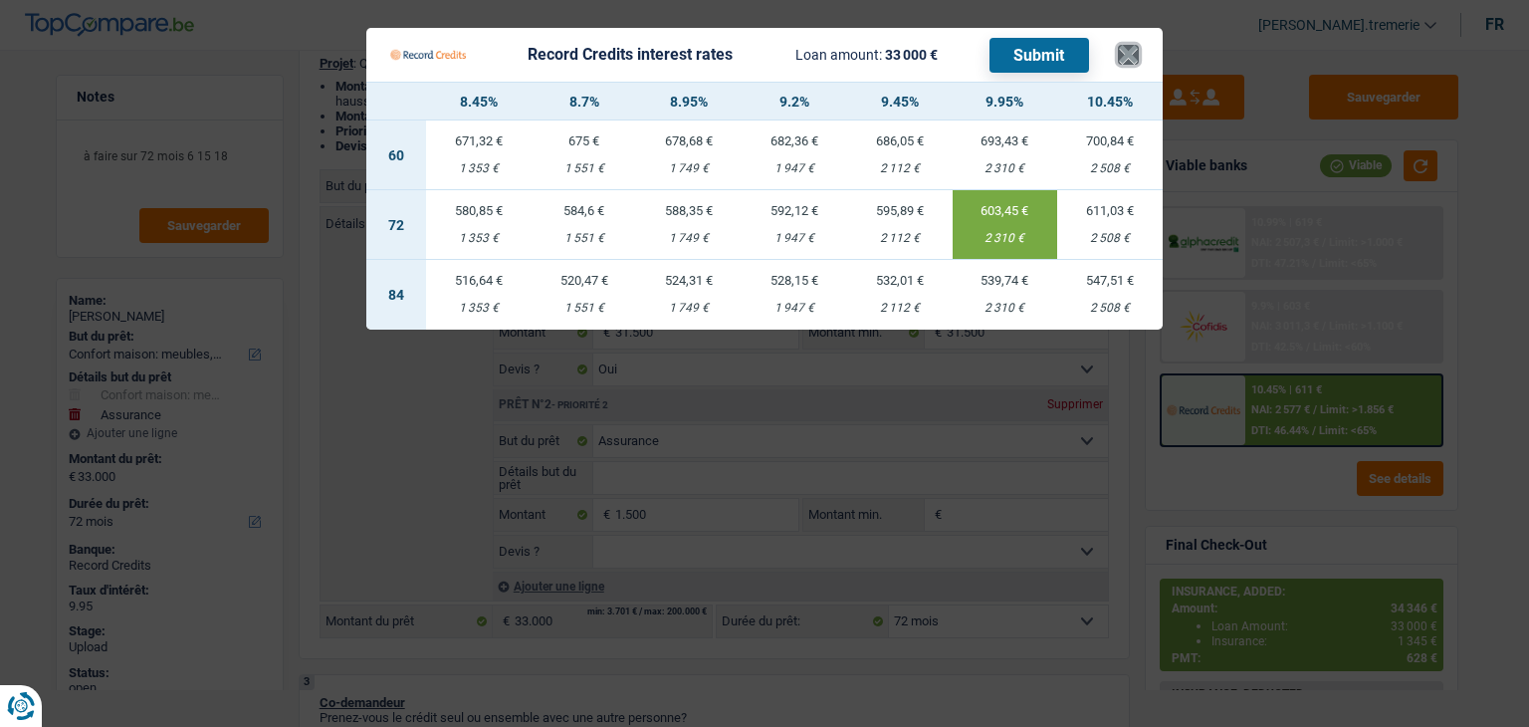
click at [1126, 53] on button "×" at bounding box center [1128, 55] width 21 height 20
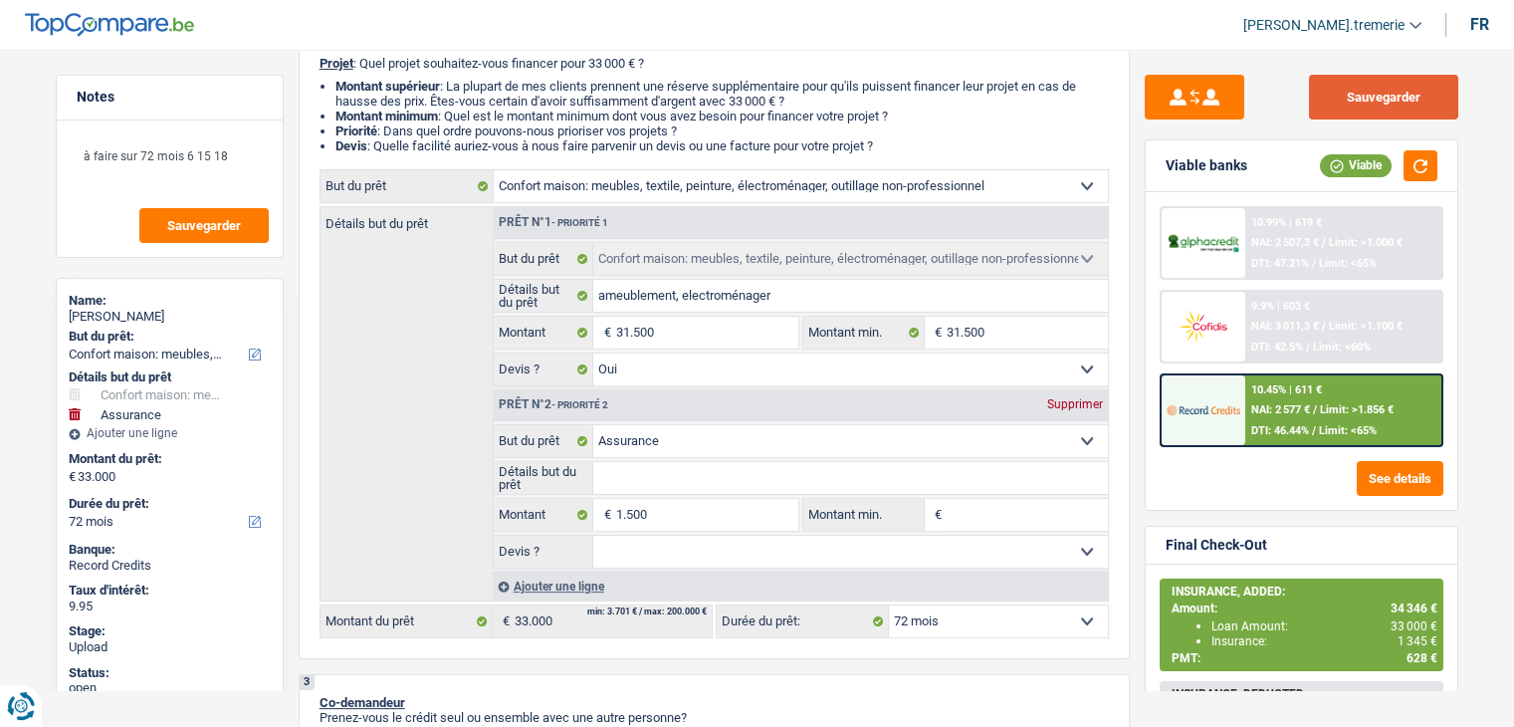
click at [1365, 101] on button "Sauvegarder" at bounding box center [1383, 97] width 149 height 45
